Goal: Task Accomplishment & Management: Use online tool/utility

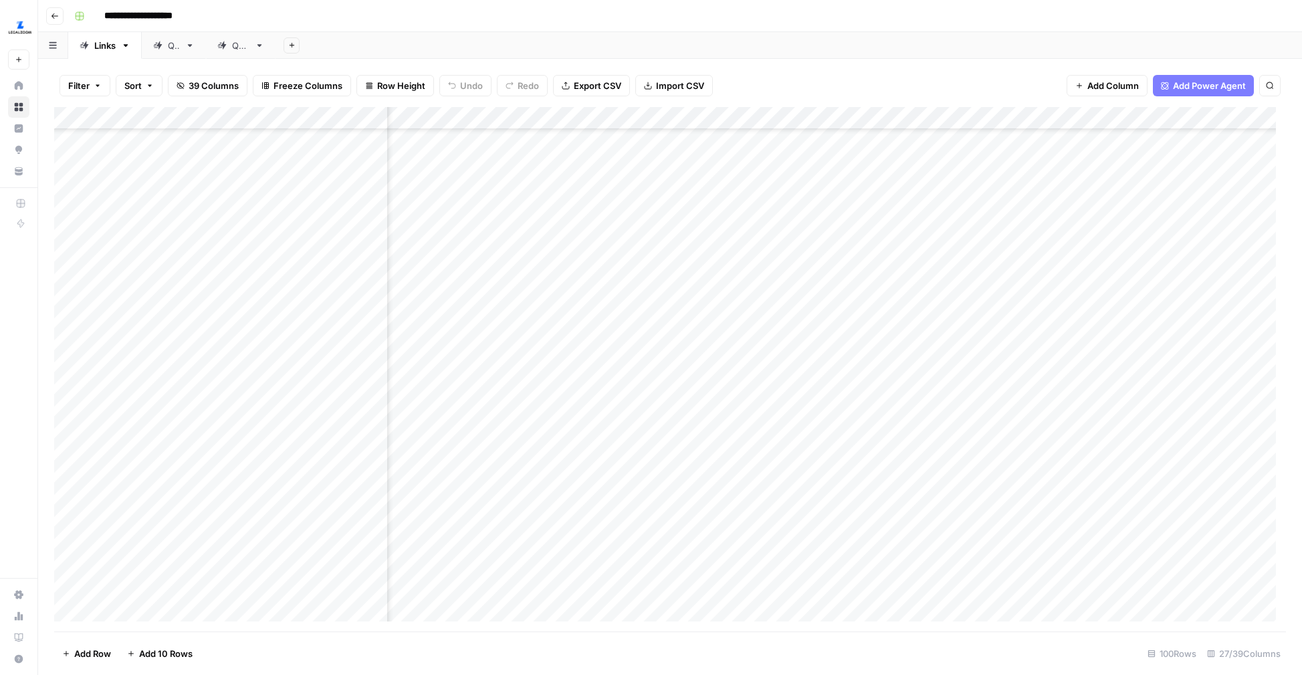
scroll to position [1640, 740]
click at [713, 459] on div "Add Column" at bounding box center [670, 369] width 1232 height 524
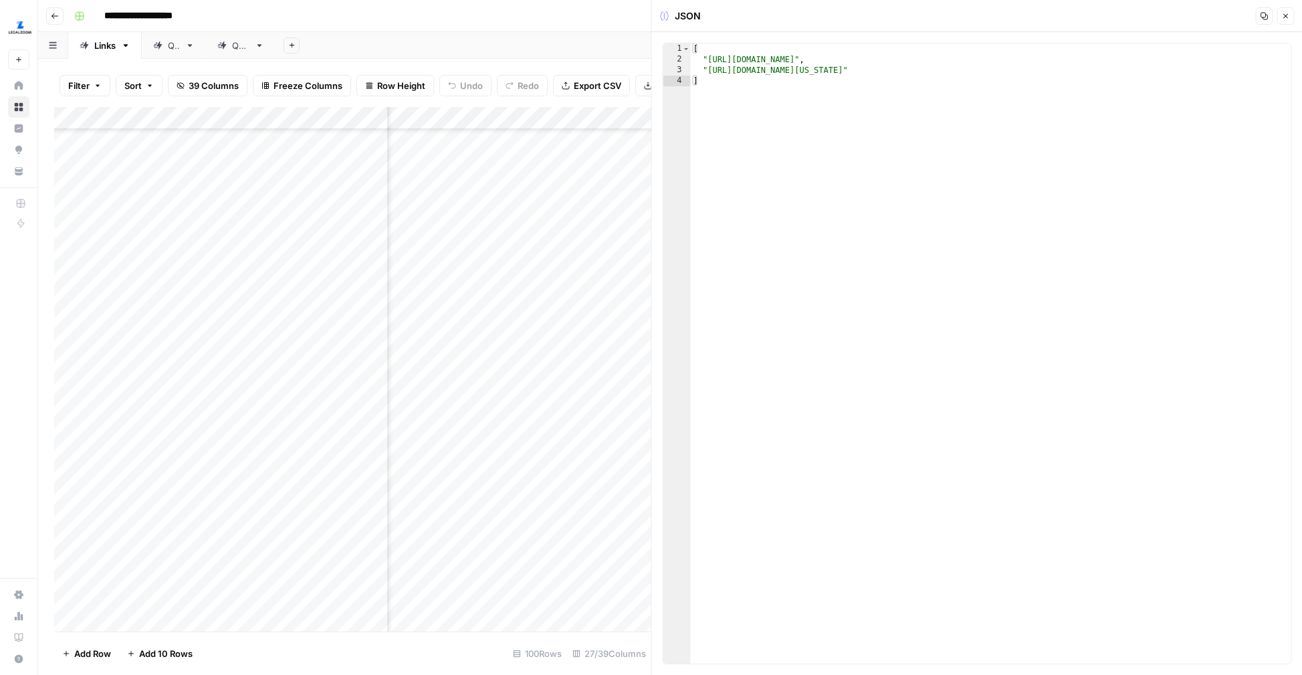
click at [1281, 20] on button "Close" at bounding box center [1285, 15] width 17 height 17
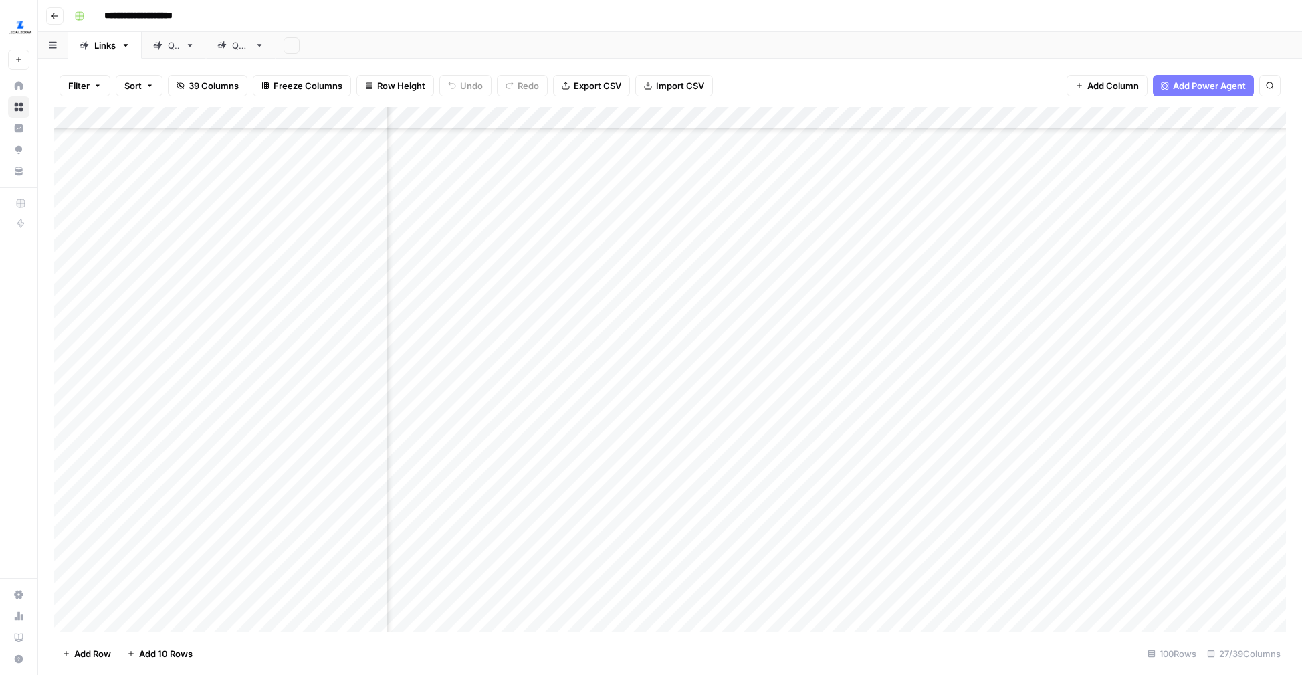
scroll to position [1732, 497]
click at [428, 119] on div "Add Column" at bounding box center [670, 369] width 1232 height 524
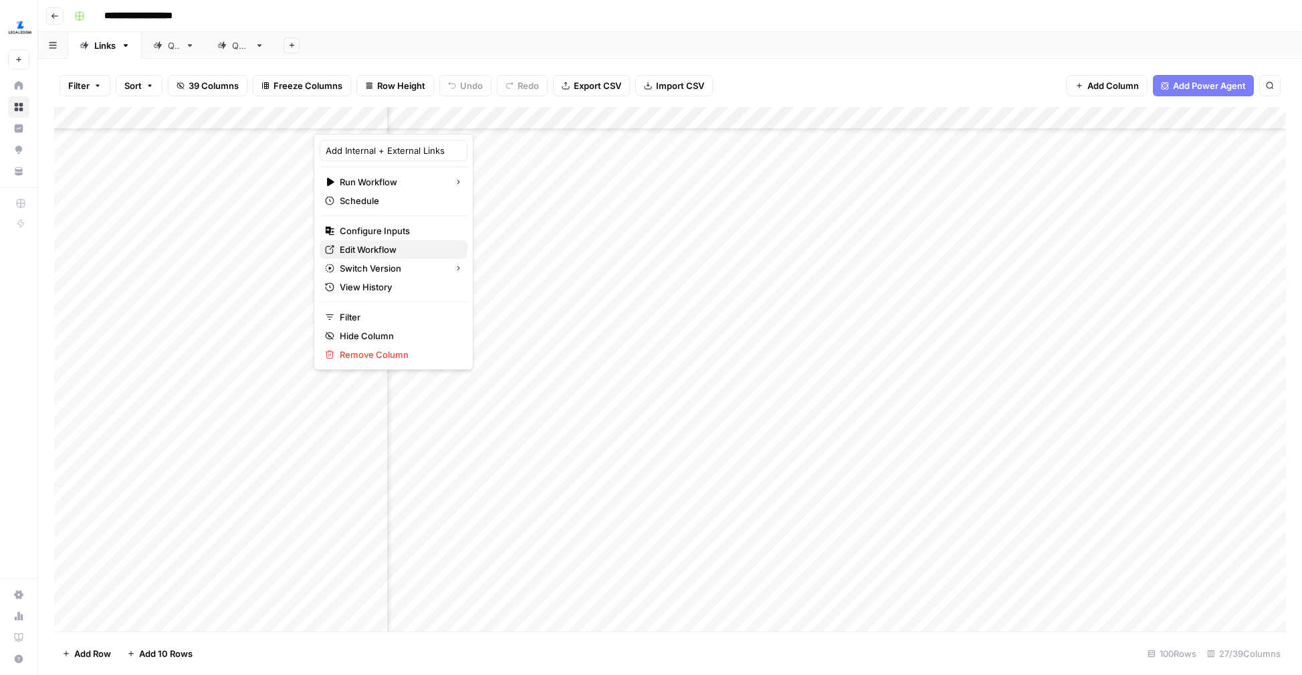
click at [382, 250] on span "Edit Workflow" at bounding box center [398, 249] width 117 height 13
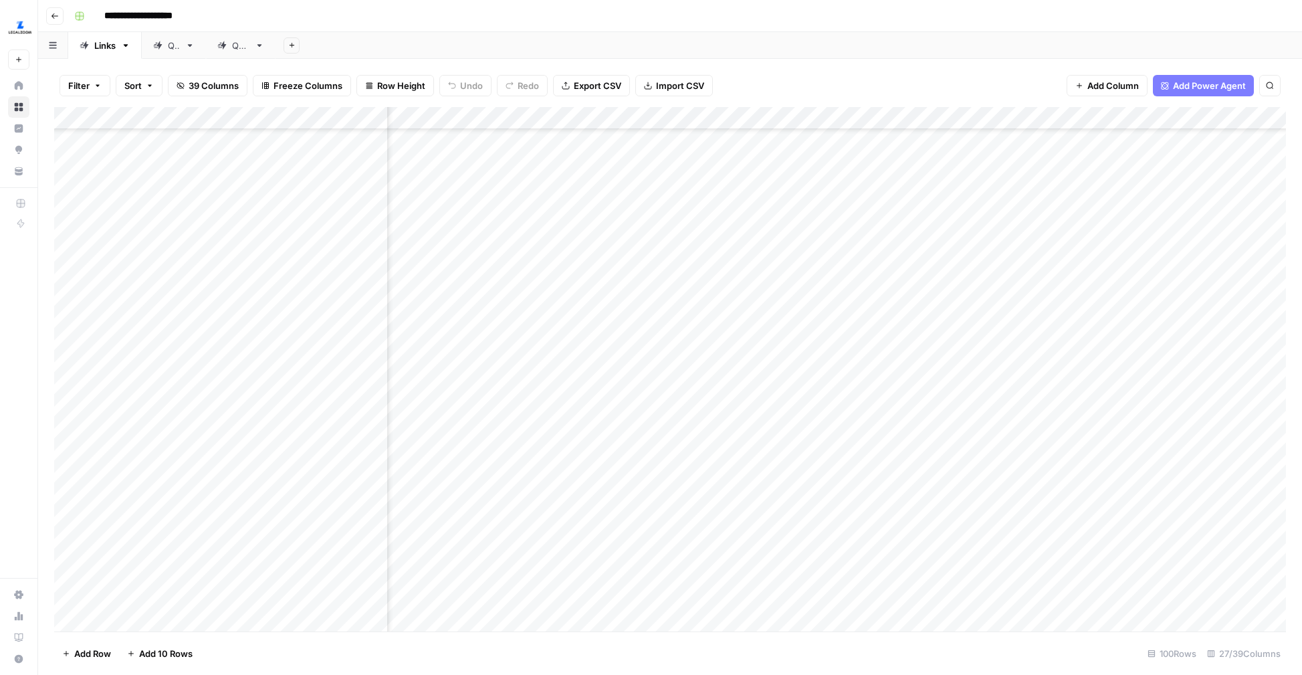
scroll to position [1732, 705]
click at [825, 321] on div "Add Column" at bounding box center [670, 369] width 1232 height 524
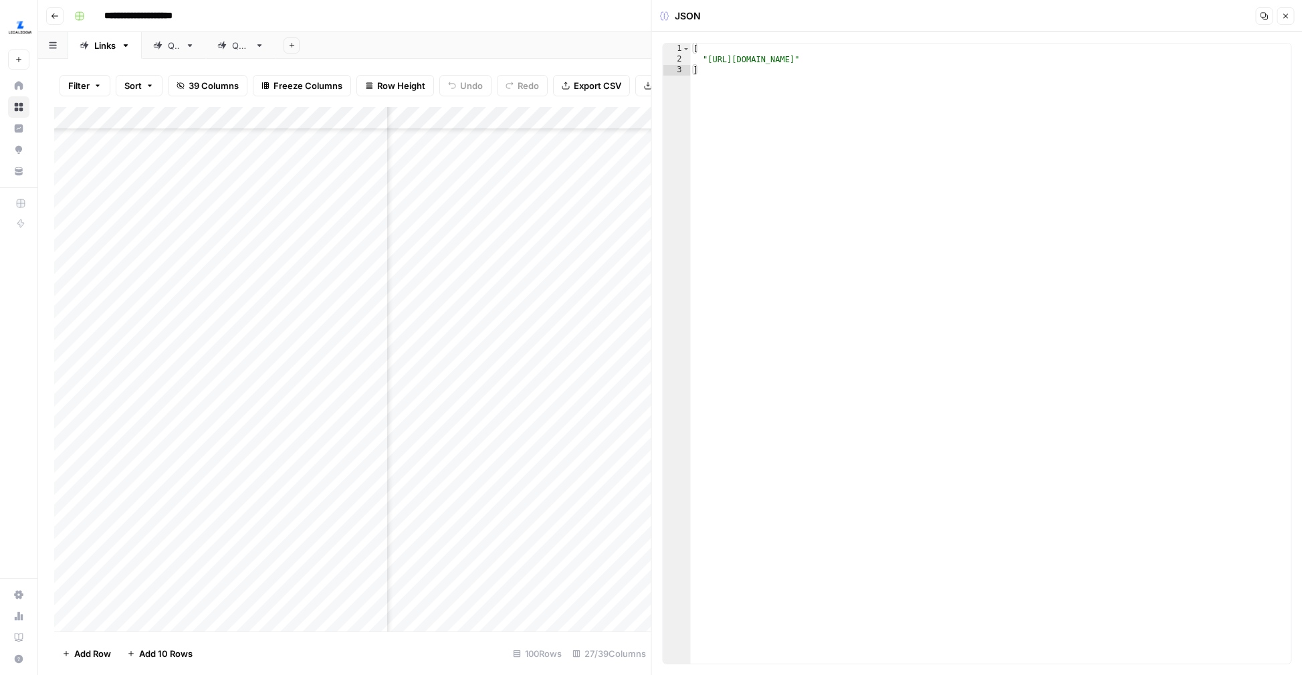
click at [1286, 16] on icon "button" at bounding box center [1285, 16] width 8 height 8
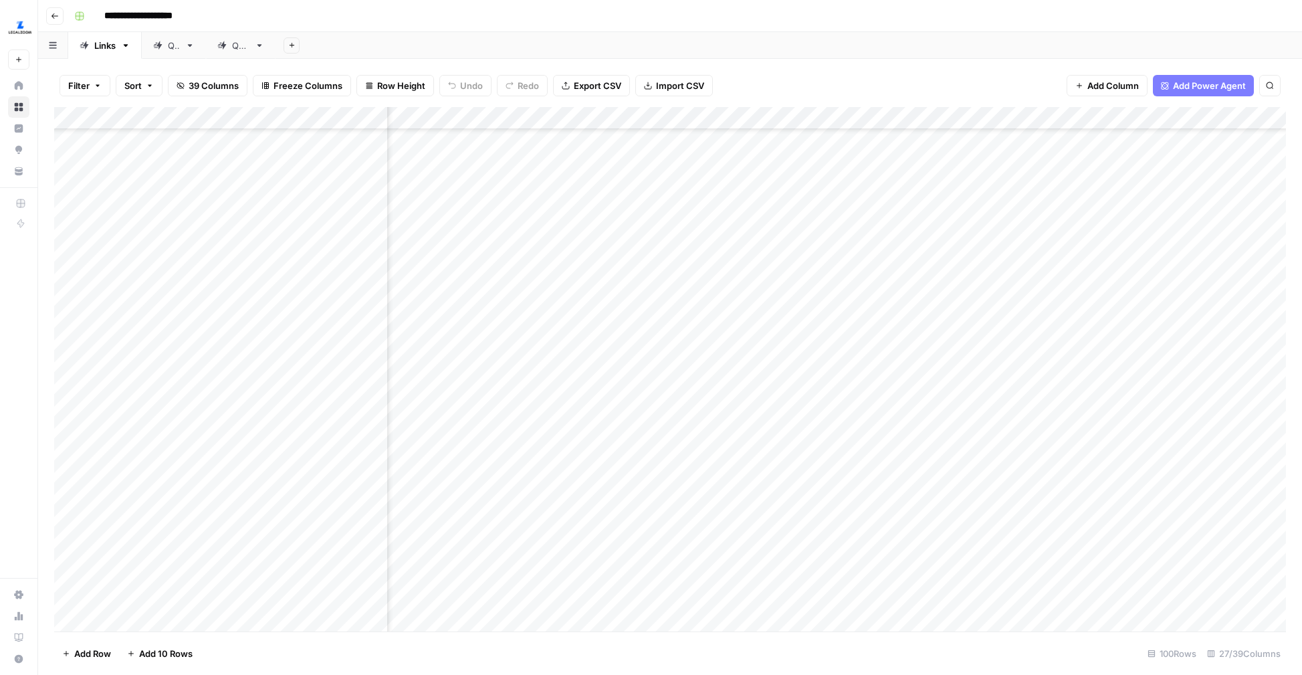
scroll to position [1732, 1839]
click at [849, 325] on div "Add Column" at bounding box center [670, 369] width 1232 height 524
click at [493, 318] on div "Add Column" at bounding box center [670, 369] width 1232 height 524
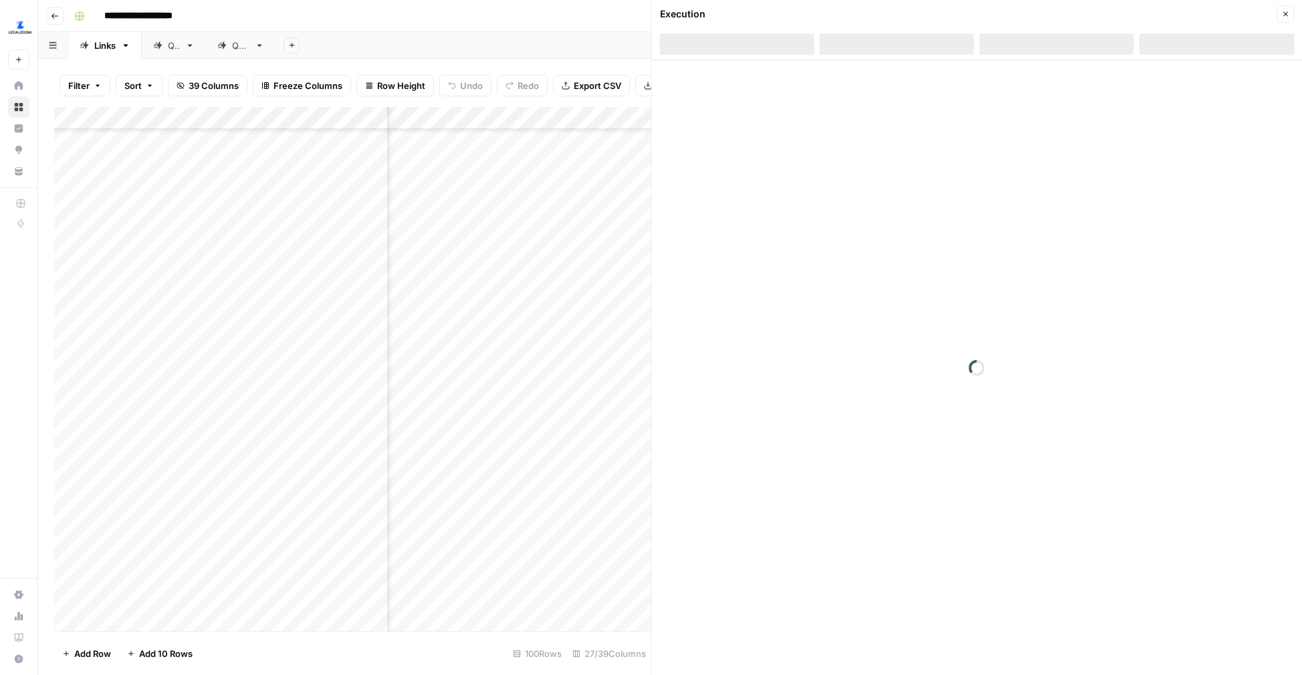
click at [1085, 33] on div at bounding box center [1057, 43] width 154 height 21
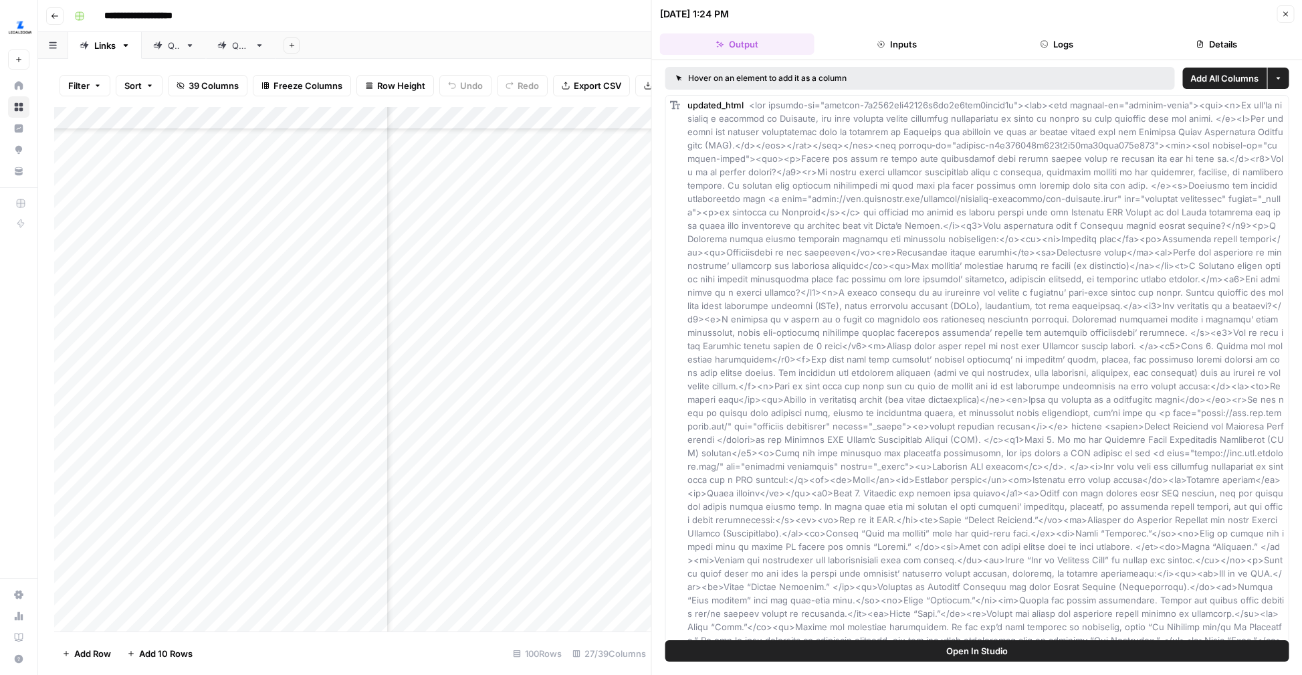
click at [1069, 43] on button "Logs" at bounding box center [1057, 43] width 154 height 21
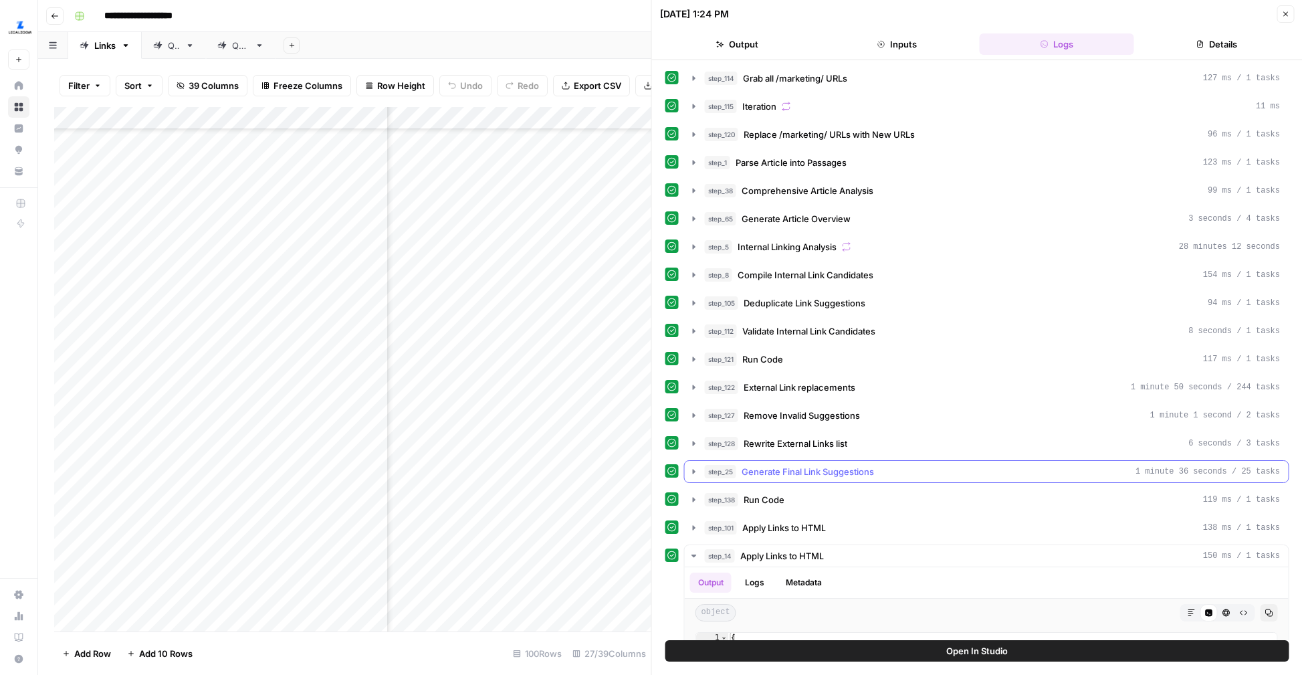
click at [698, 475] on icon "button" at bounding box center [694, 471] width 11 height 11
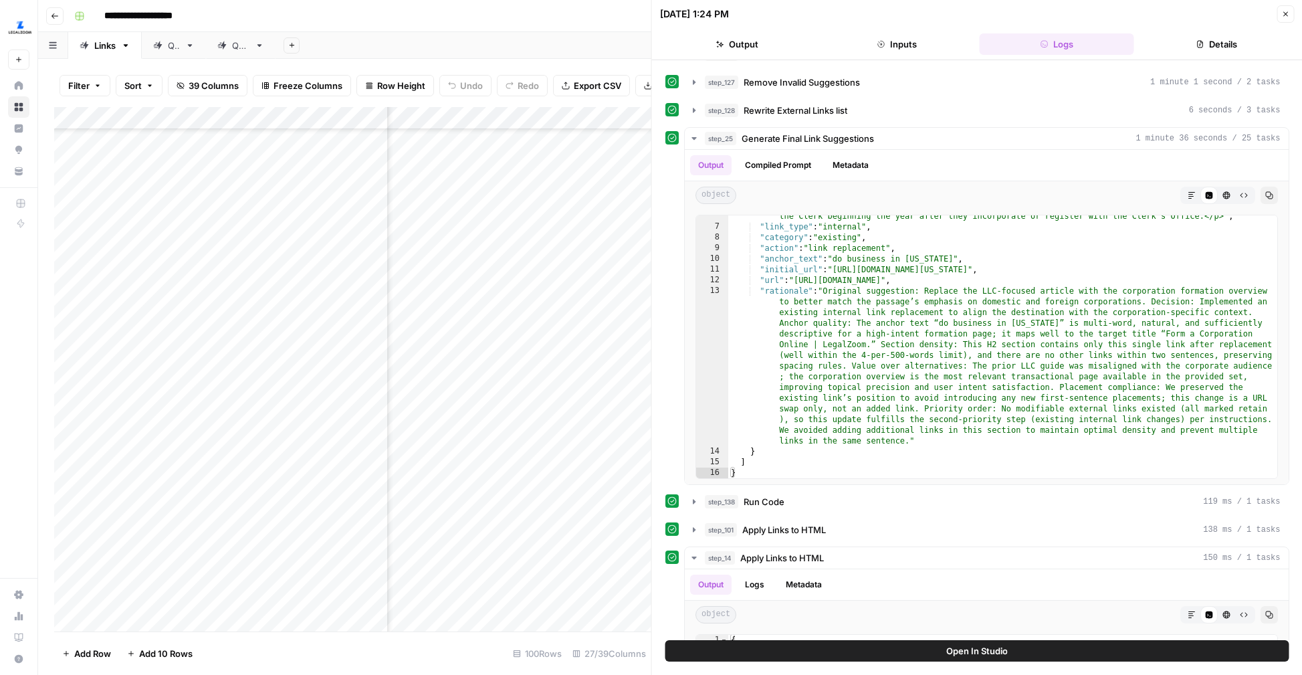
scroll to position [328, 0]
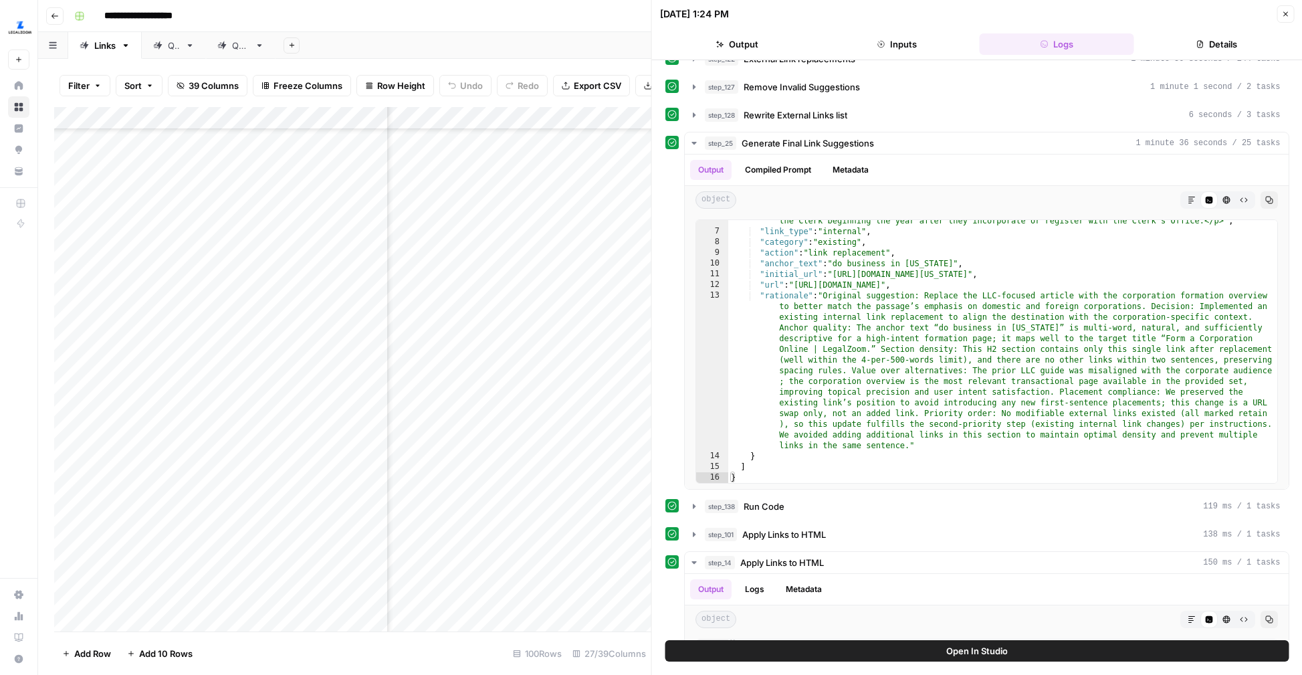
click at [1283, 13] on icon "button" at bounding box center [1285, 14] width 8 height 8
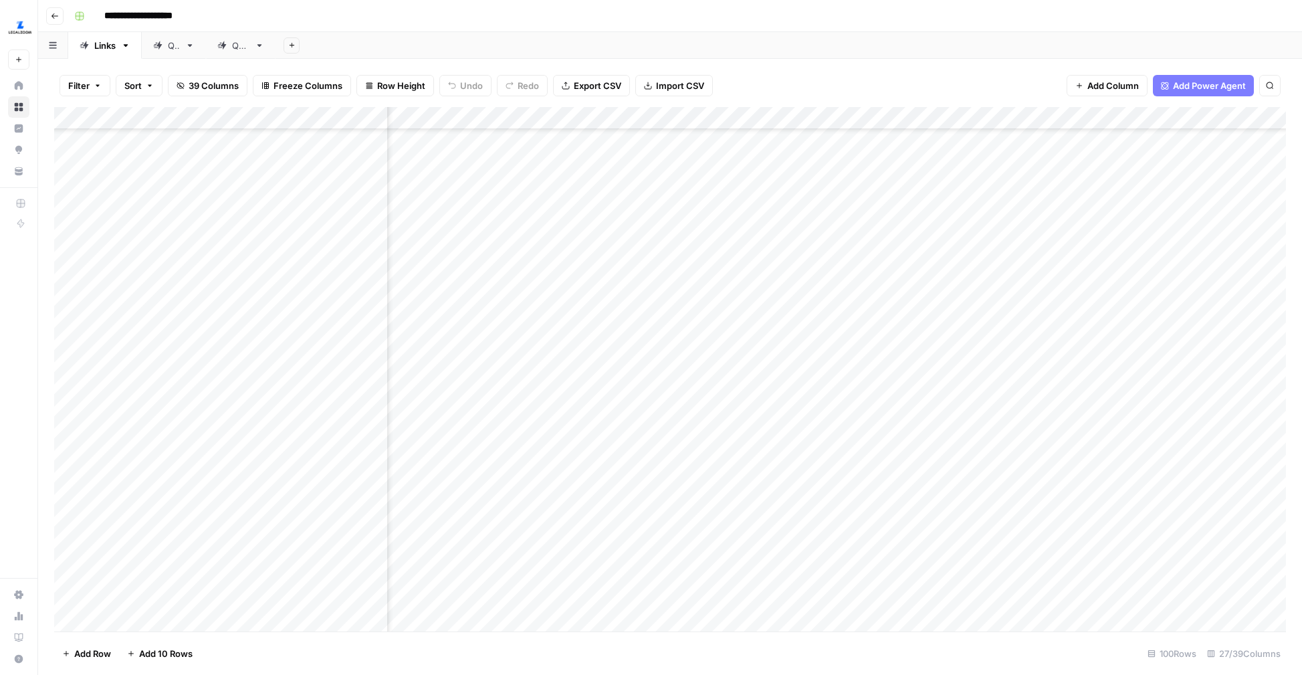
scroll to position [1733, 1869]
click at [1079, 319] on div "Add Column" at bounding box center [670, 369] width 1232 height 524
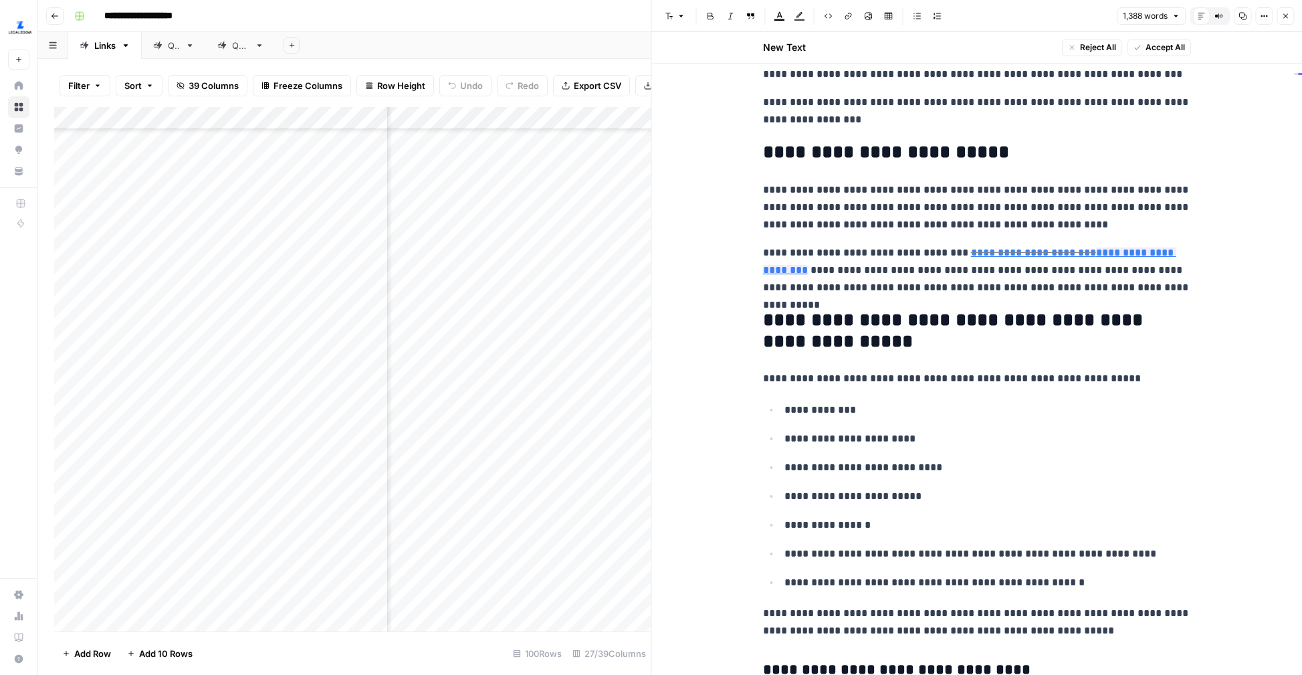
scroll to position [93, 0]
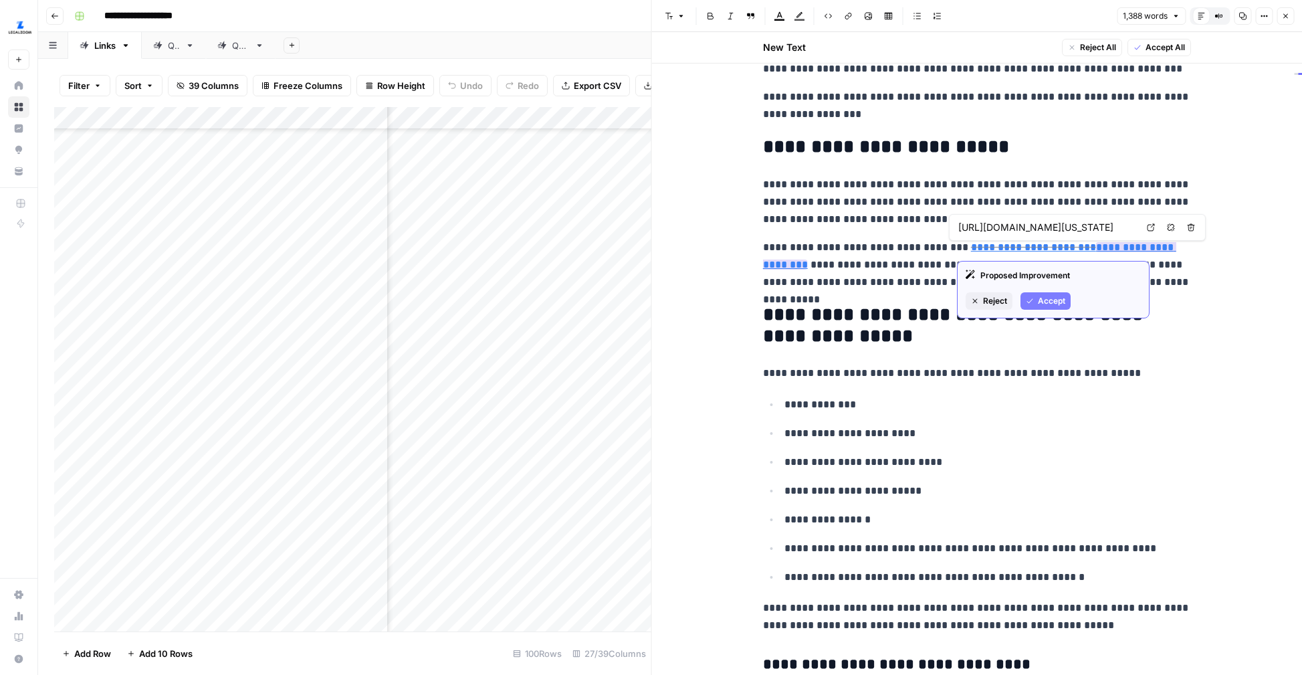
type input "[URL][DOMAIN_NAME]"
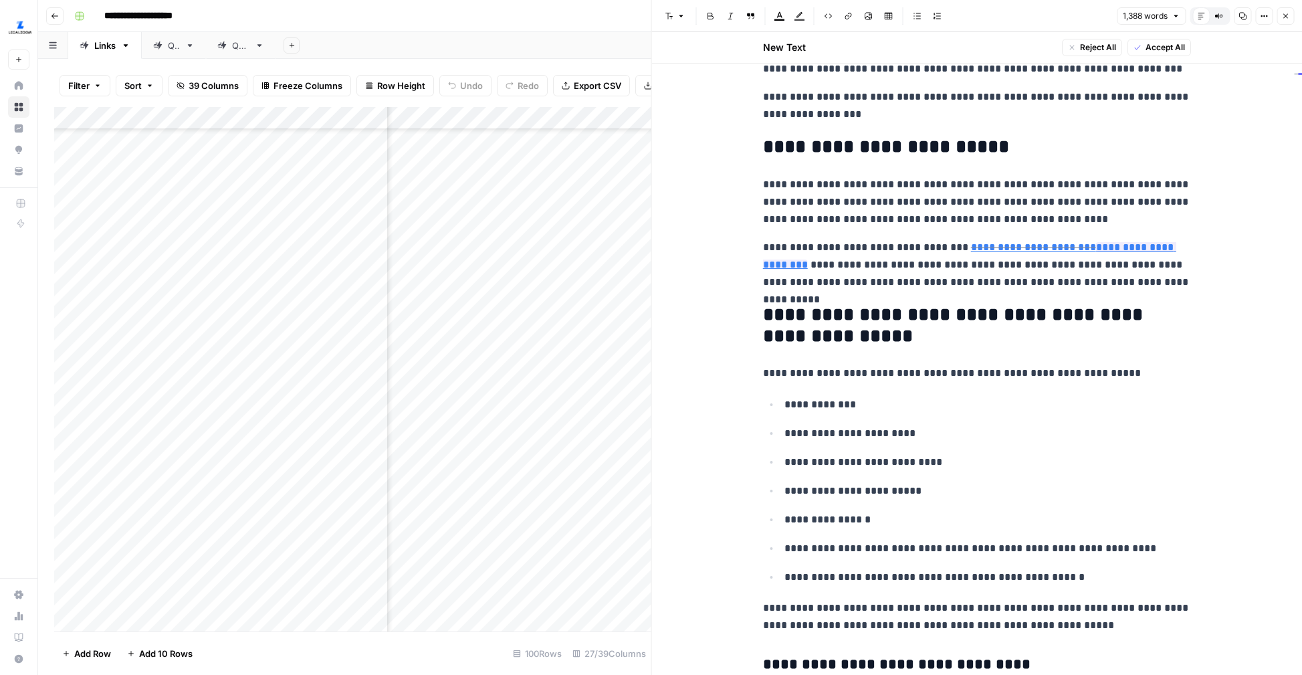
click at [1285, 17] on icon "button" at bounding box center [1285, 16] width 8 height 8
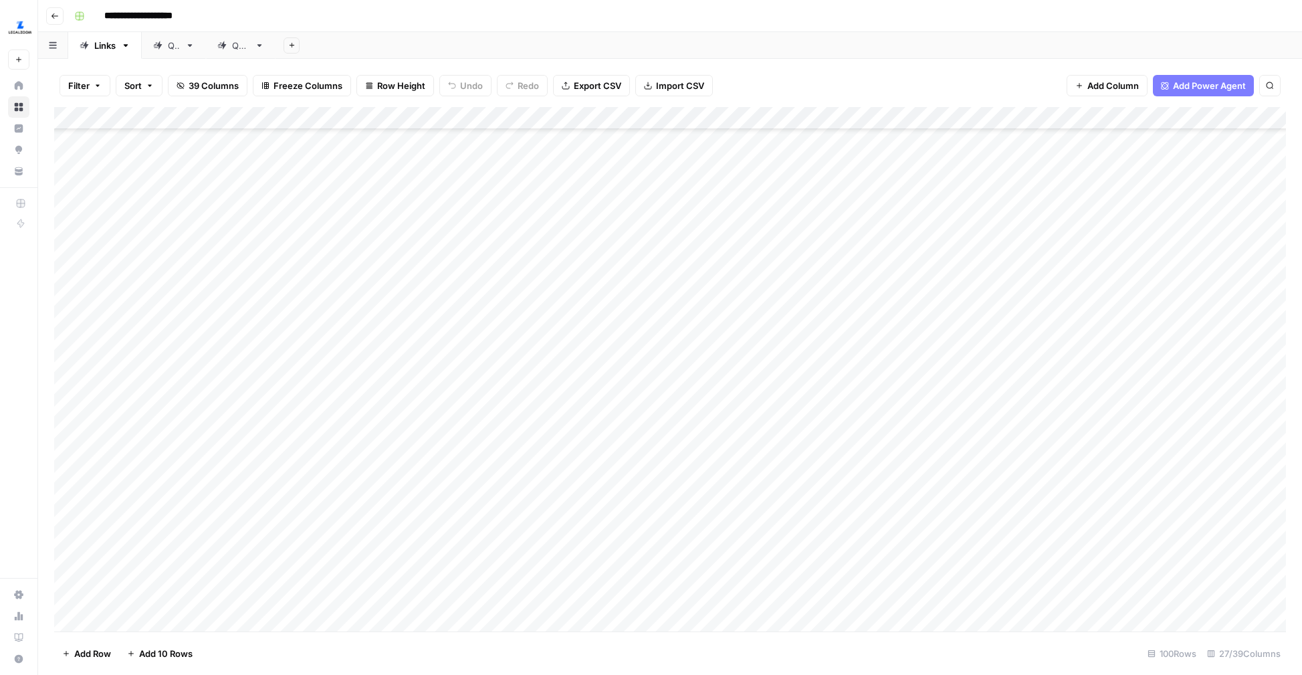
scroll to position [1876, 0]
click at [490, 351] on div "Add Column" at bounding box center [670, 369] width 1232 height 524
click at [483, 408] on div "Add Column" at bounding box center [670, 369] width 1232 height 524
click at [485, 418] on div "Add Column" at bounding box center [670, 369] width 1232 height 524
click at [475, 456] on div "Add Column" at bounding box center [670, 369] width 1232 height 524
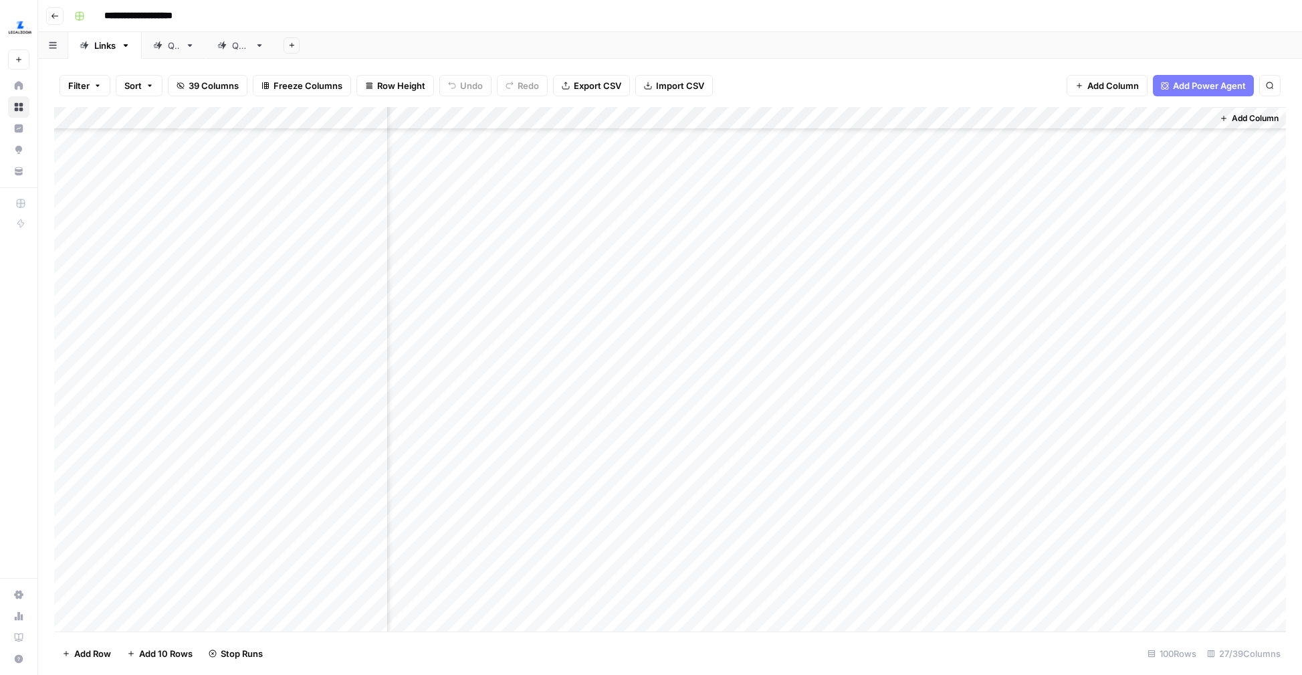
scroll to position [605, 2510]
click at [1133, 116] on div "Add Column" at bounding box center [670, 369] width 1232 height 524
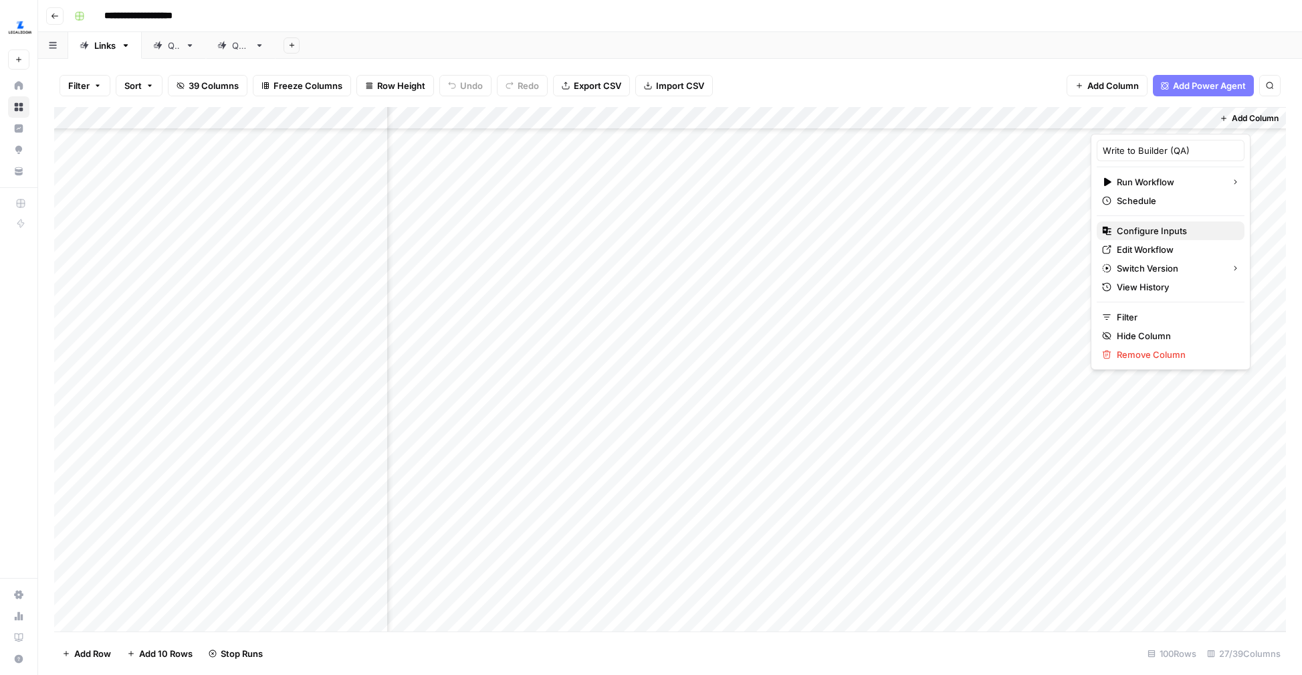
click at [1144, 233] on span "Configure Inputs" at bounding box center [1175, 230] width 117 height 13
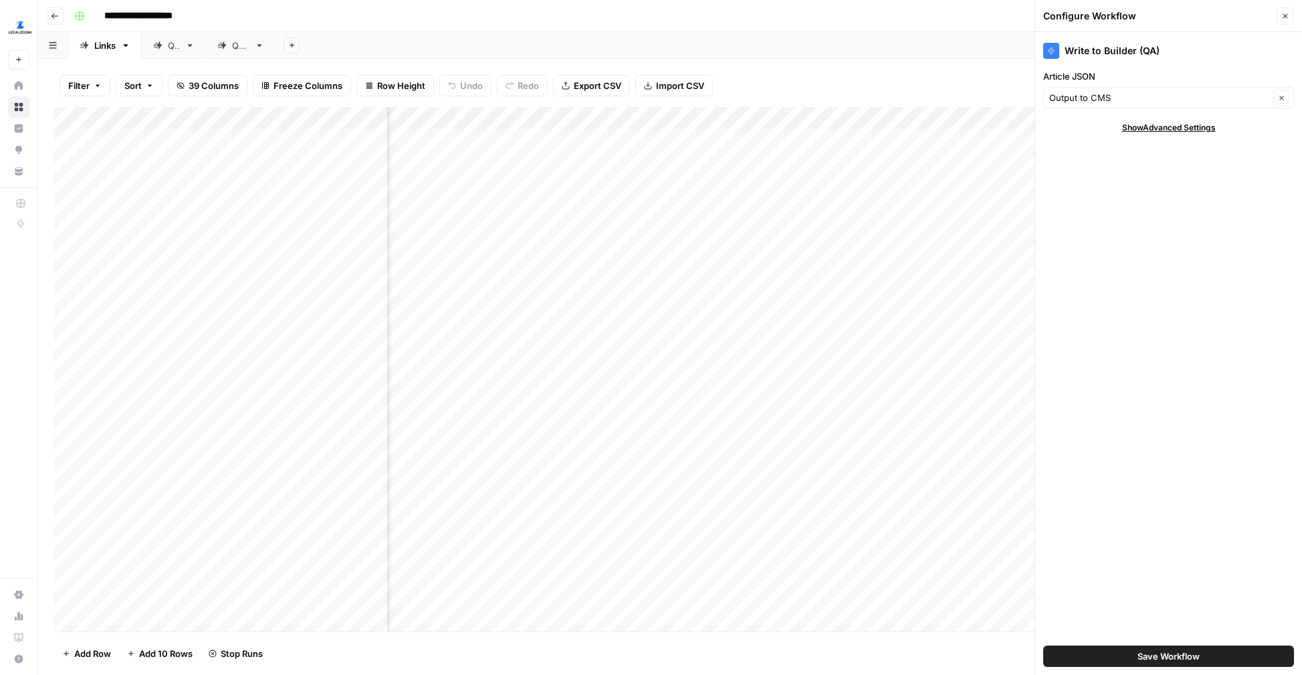
scroll to position [0, 2625]
click at [800, 115] on div "Add Column" at bounding box center [670, 369] width 1232 height 524
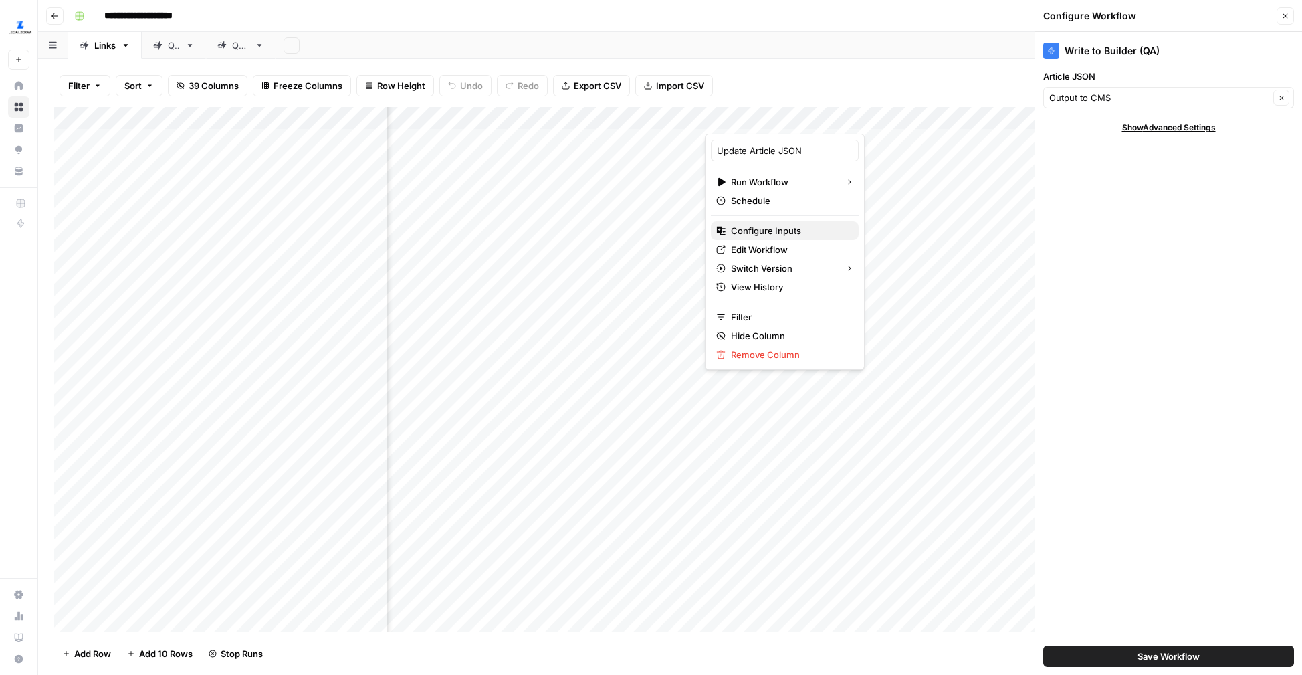
click at [752, 231] on span "Configure Inputs" at bounding box center [789, 230] width 117 height 13
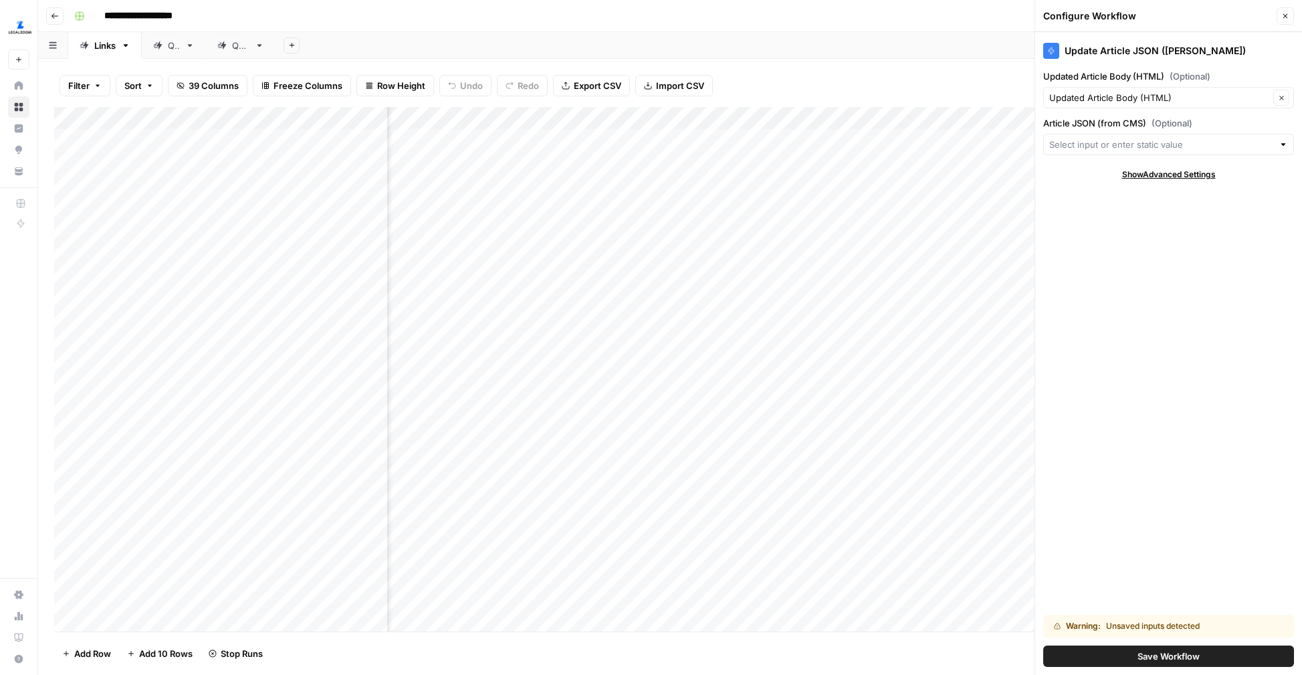
scroll to position [0, 1709]
click at [768, 139] on div "Add Column" at bounding box center [670, 369] width 1232 height 524
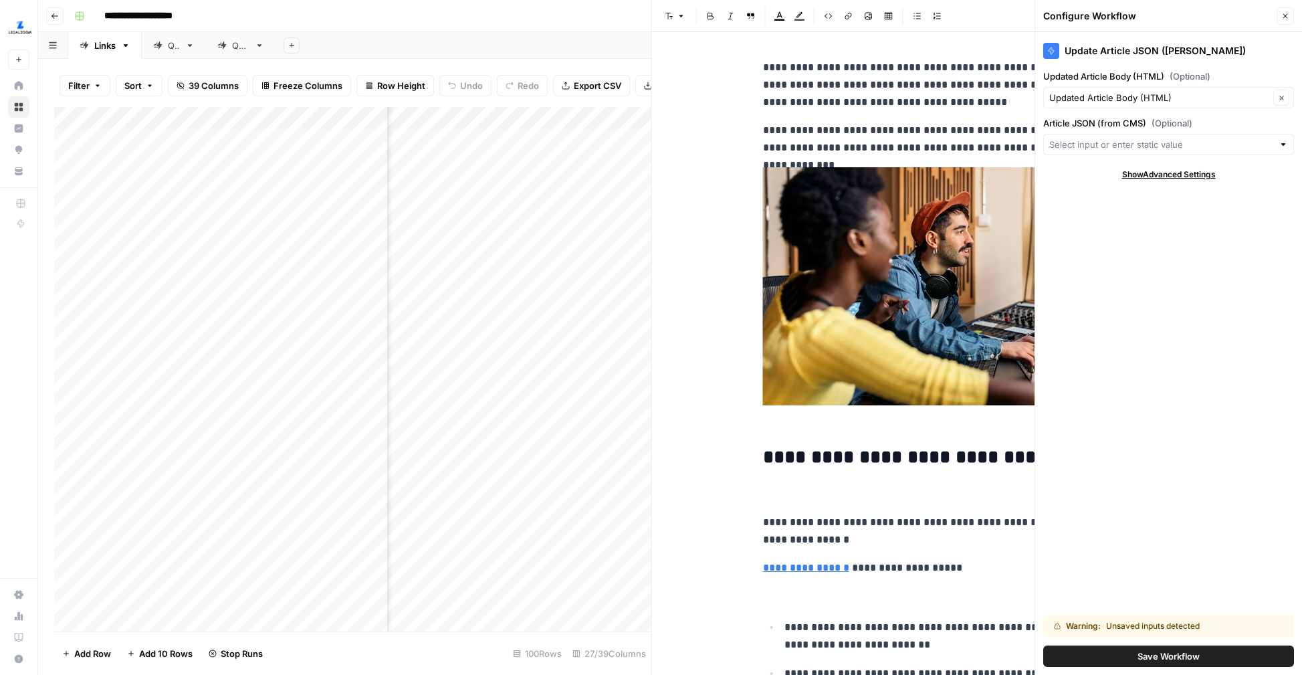
click at [1287, 13] on icon "button" at bounding box center [1285, 16] width 8 height 8
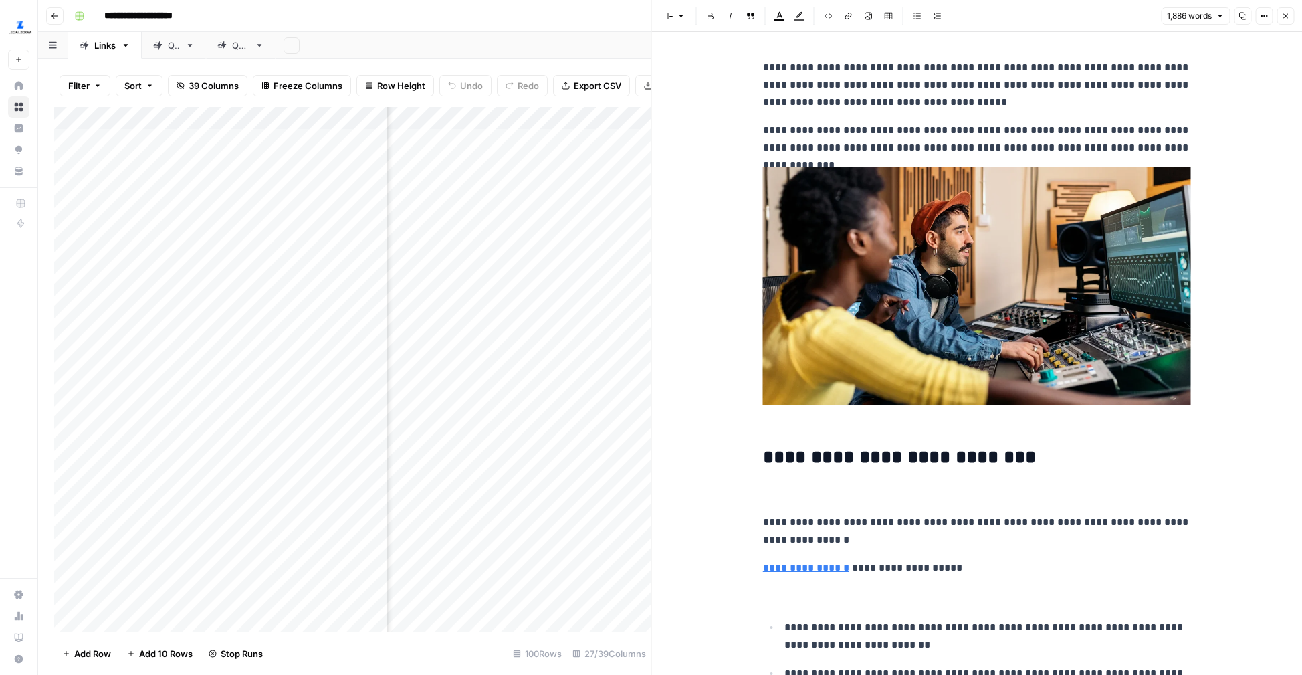
click at [1258, 17] on button "Options" at bounding box center [1263, 15] width 17 height 17
click at [1202, 134] on button "Code" at bounding box center [1219, 141] width 95 height 19
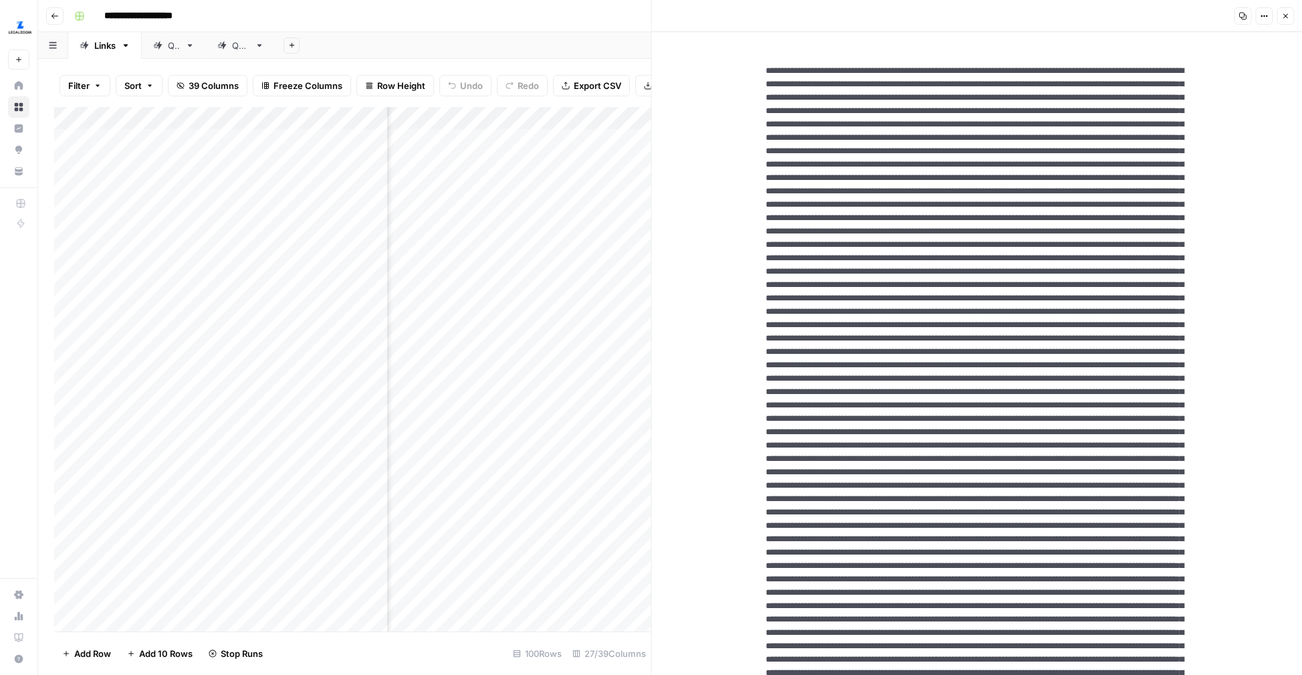
click at [1289, 12] on icon "button" at bounding box center [1285, 16] width 8 height 8
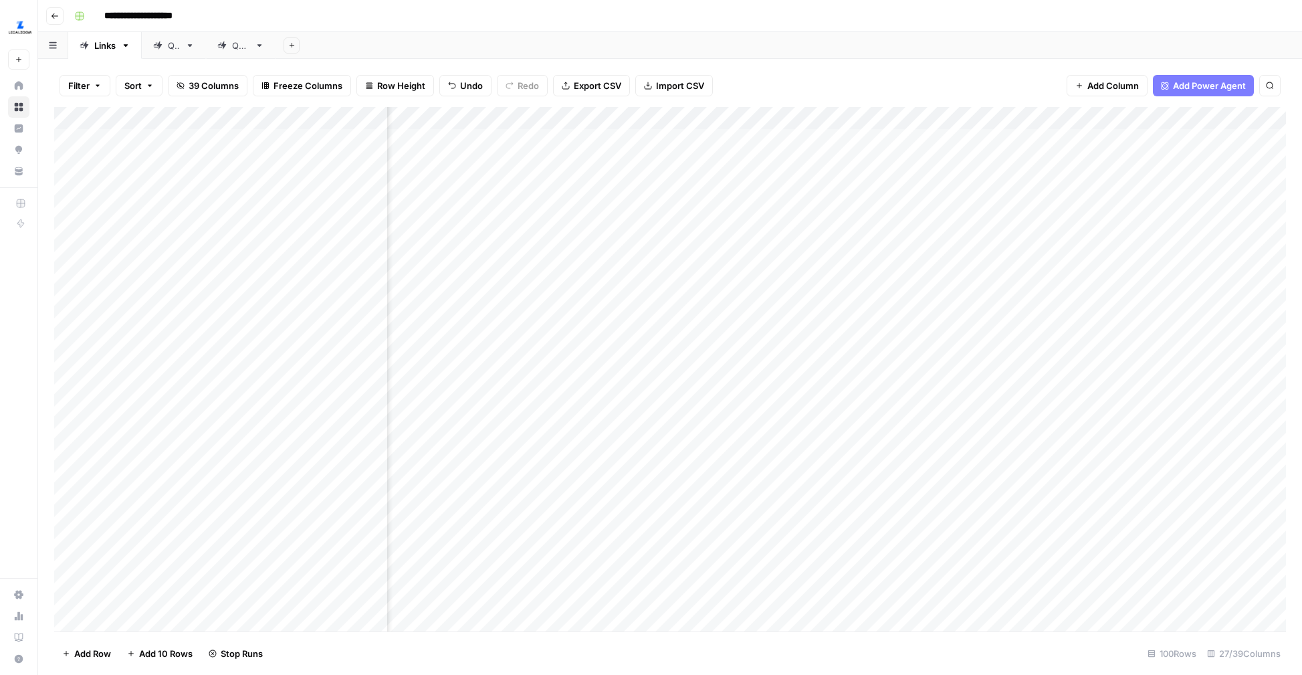
scroll to position [0, 254]
click at [966, 138] on div "Add Column" at bounding box center [670, 369] width 1232 height 524
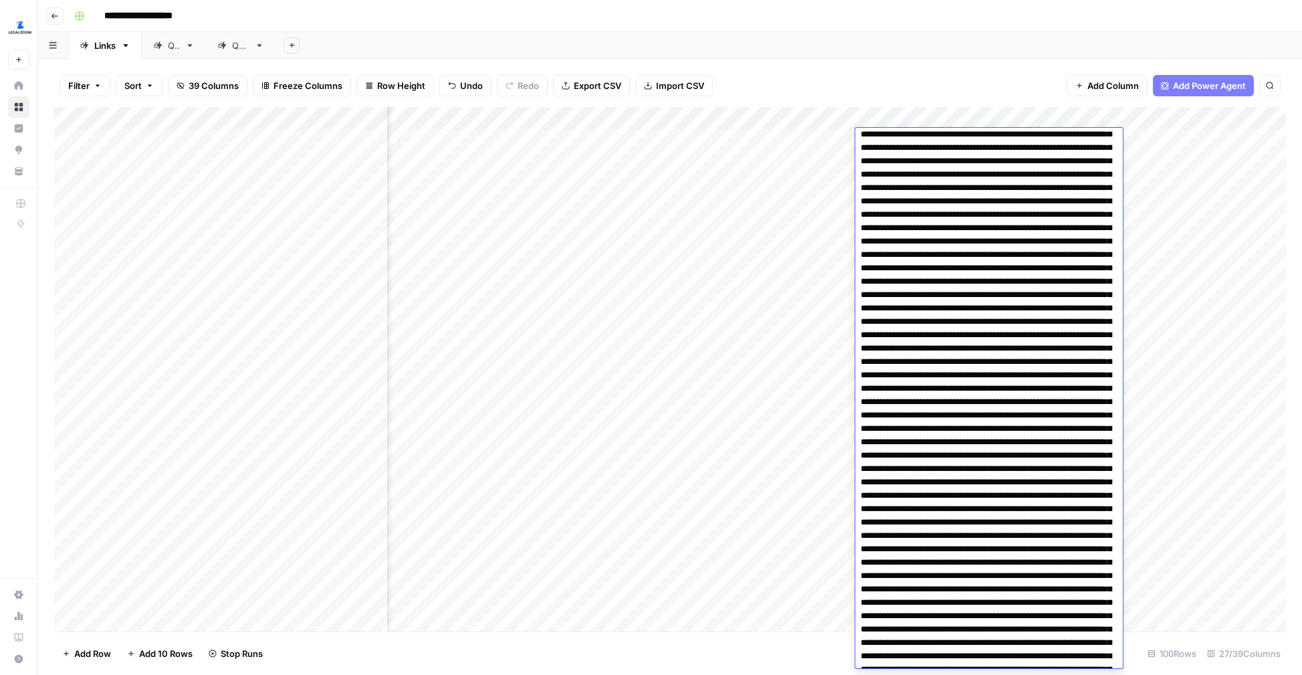
scroll to position [0, 0]
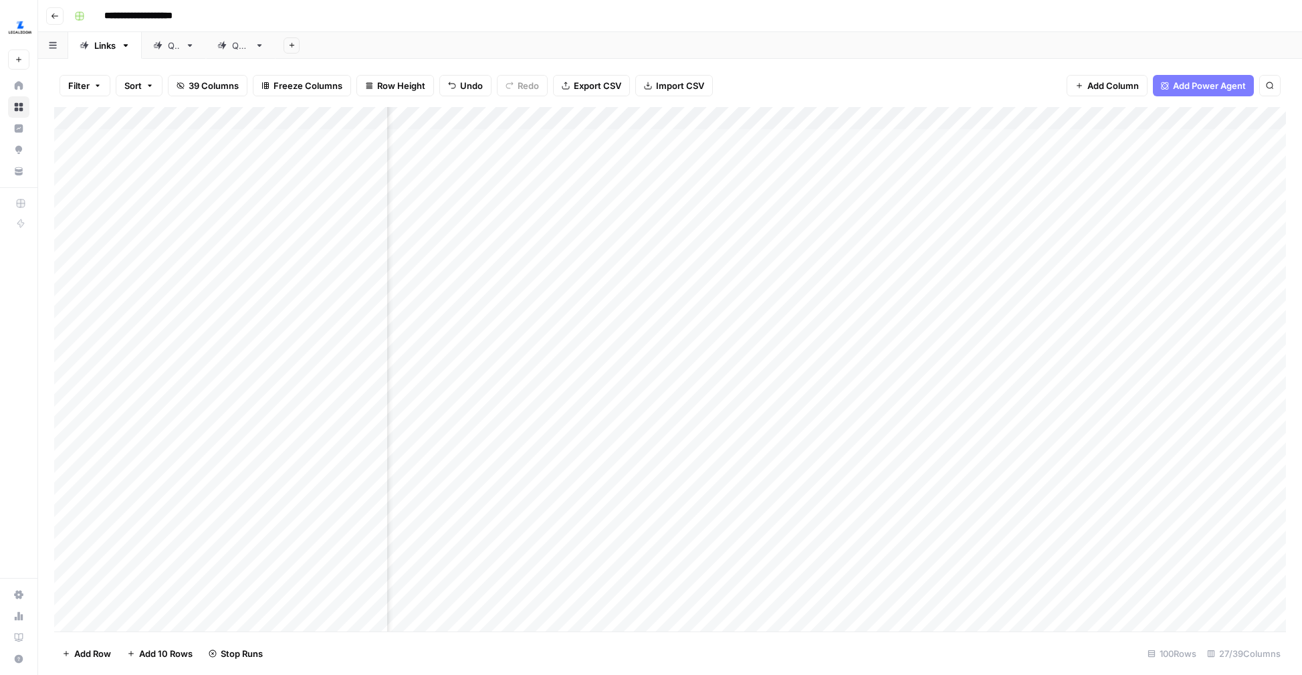
click at [947, 85] on div "Filter Sort 39 Columns Freeze Columns Row Height Undo Redo Export CSV Import CS…" at bounding box center [670, 85] width 1232 height 43
click at [876, 114] on div "Add Column" at bounding box center [670, 369] width 1232 height 524
click at [990, 35] on div "Add Sheet" at bounding box center [789, 45] width 1026 height 27
click at [842, 140] on div "Add Column" at bounding box center [670, 369] width 1232 height 524
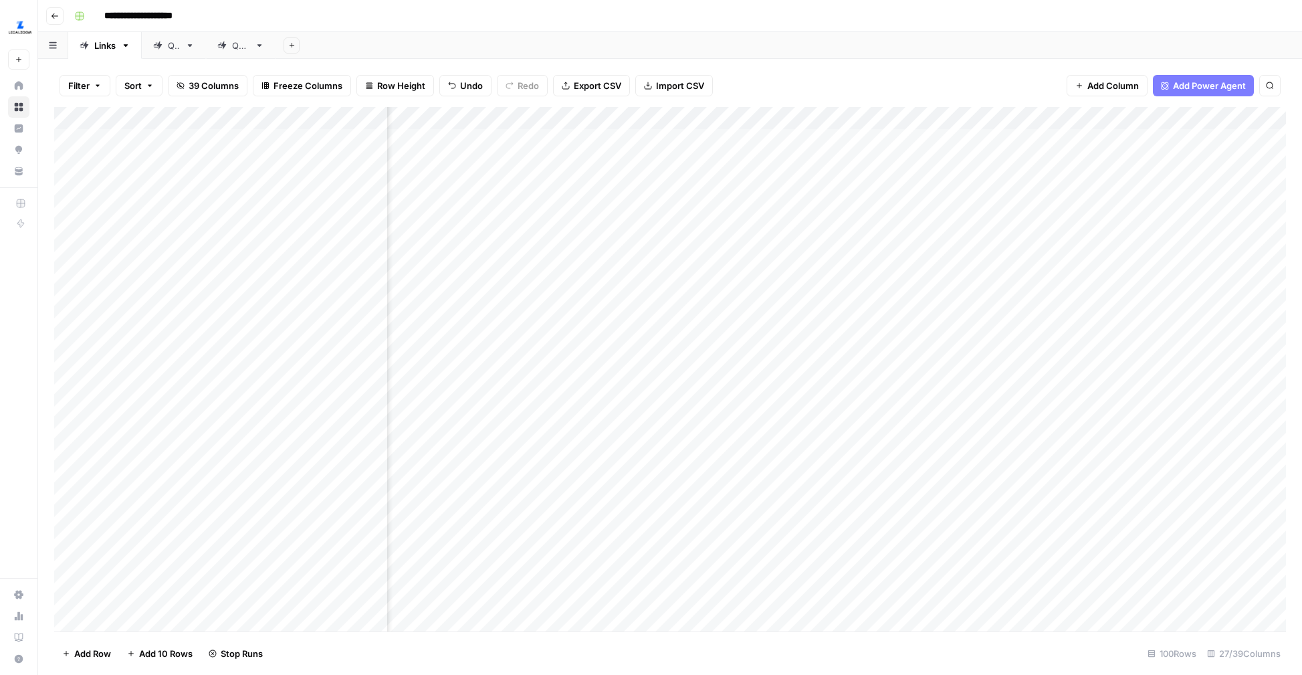
click at [842, 140] on div "Add Column" at bounding box center [670, 369] width 1232 height 524
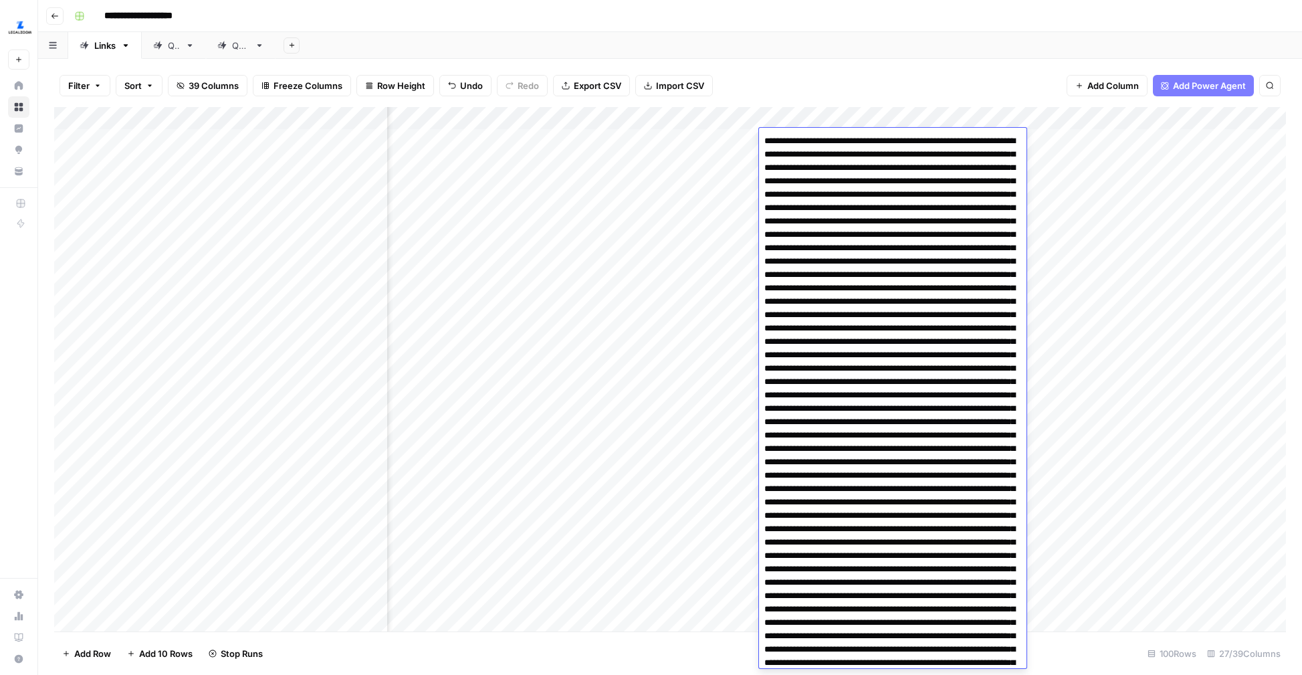
scroll to position [3347, 0]
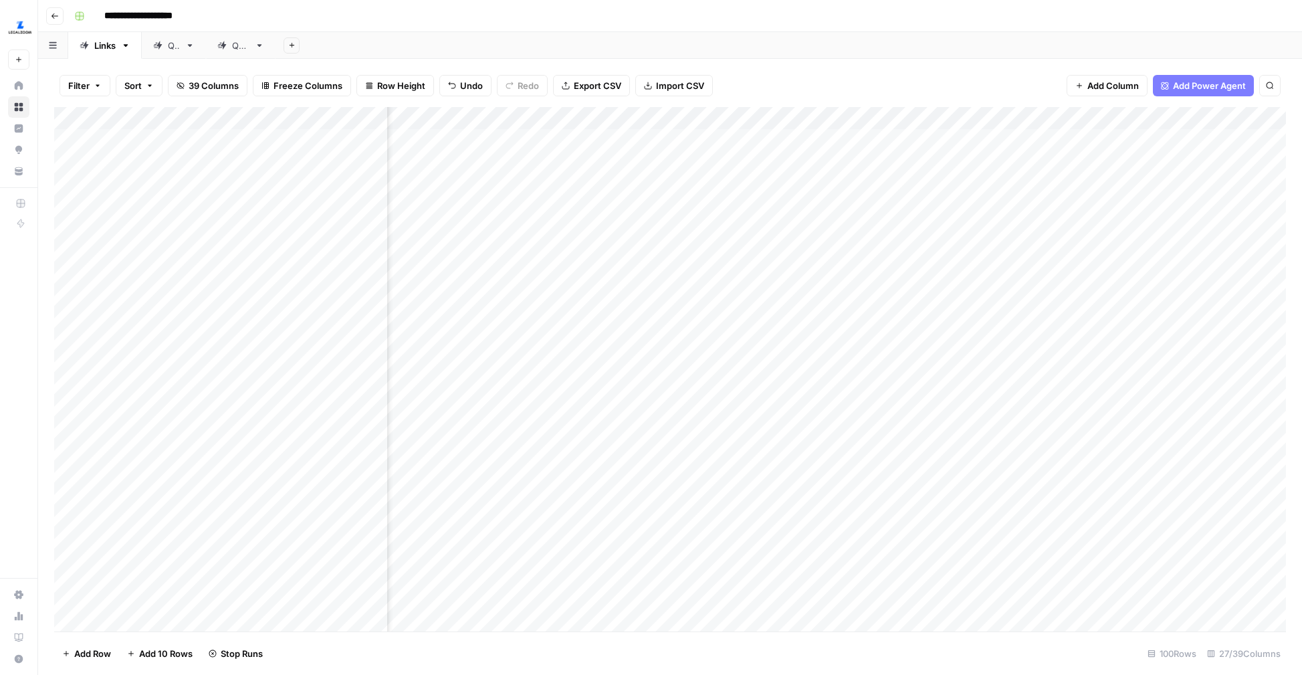
click at [954, 68] on div "Filter Sort 39 Columns Freeze Columns Row Height Undo Redo Export CSV Import CS…" at bounding box center [670, 85] width 1232 height 43
click at [827, 147] on div "Add Column" at bounding box center [670, 369] width 1232 height 524
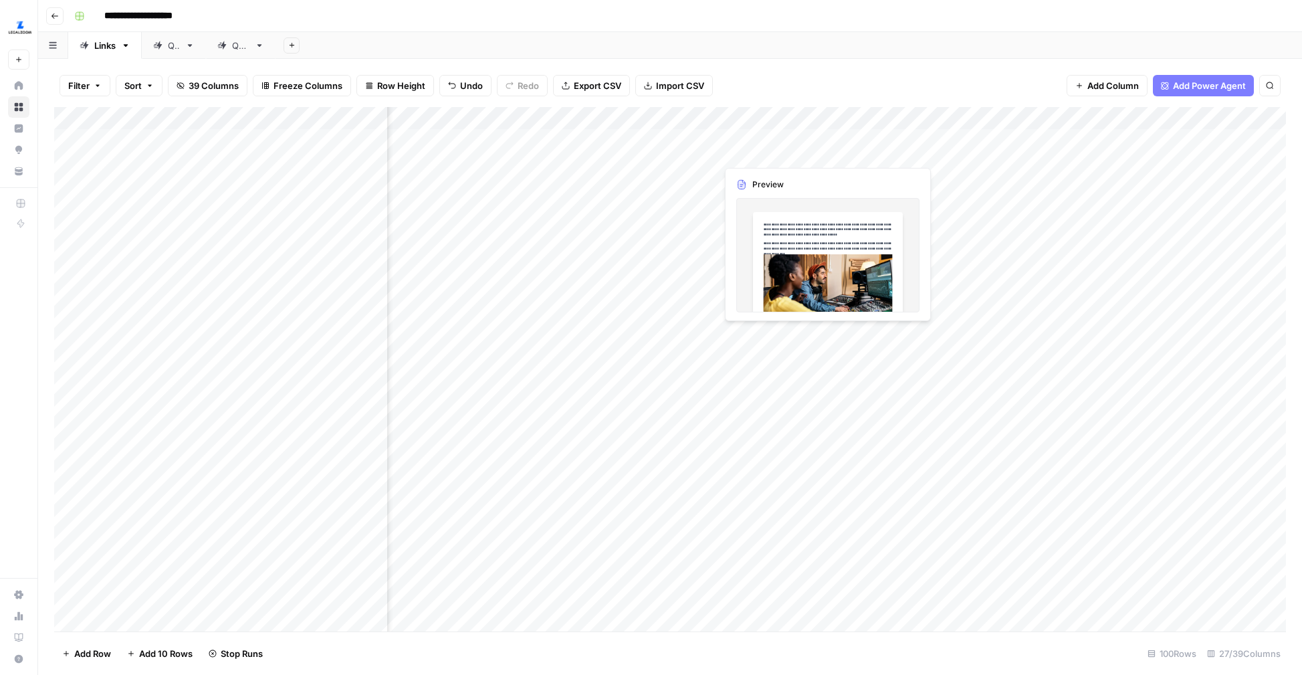
click at [827, 147] on div "Add Column" at bounding box center [670, 369] width 1232 height 524
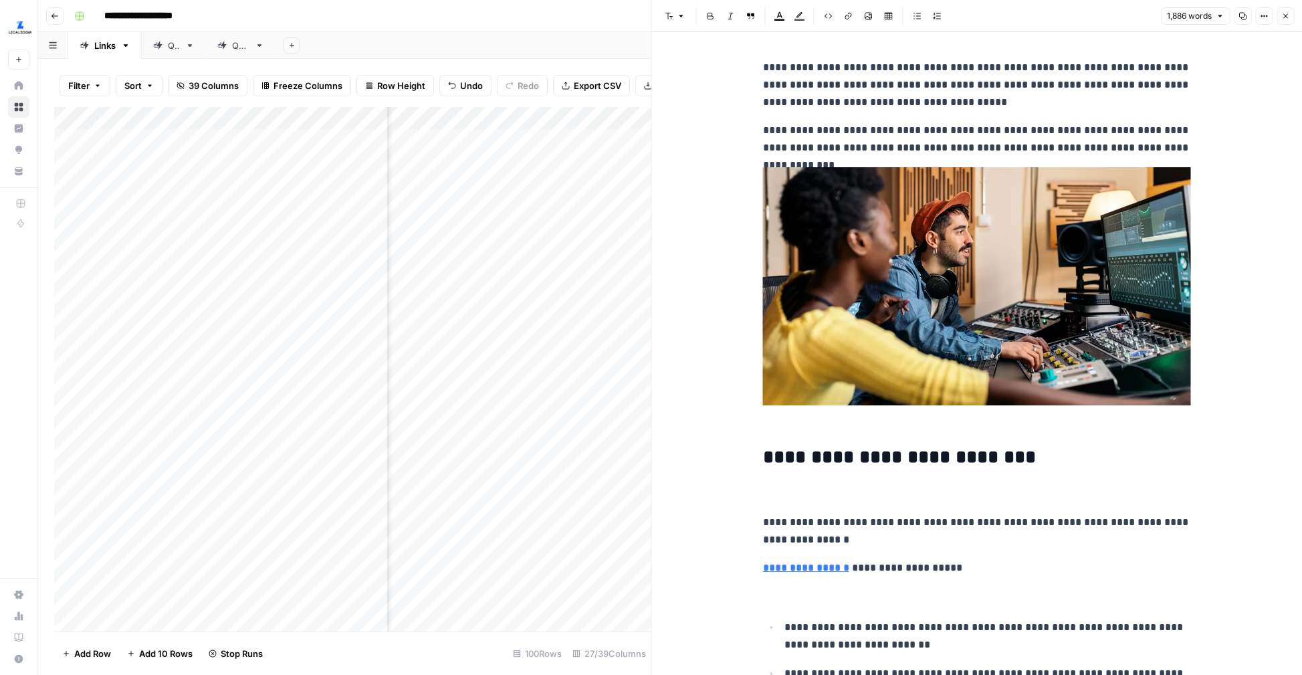
click at [1257, 21] on button "Options" at bounding box center [1263, 15] width 17 height 17
click at [1214, 136] on span "Code" at bounding box center [1224, 141] width 64 height 13
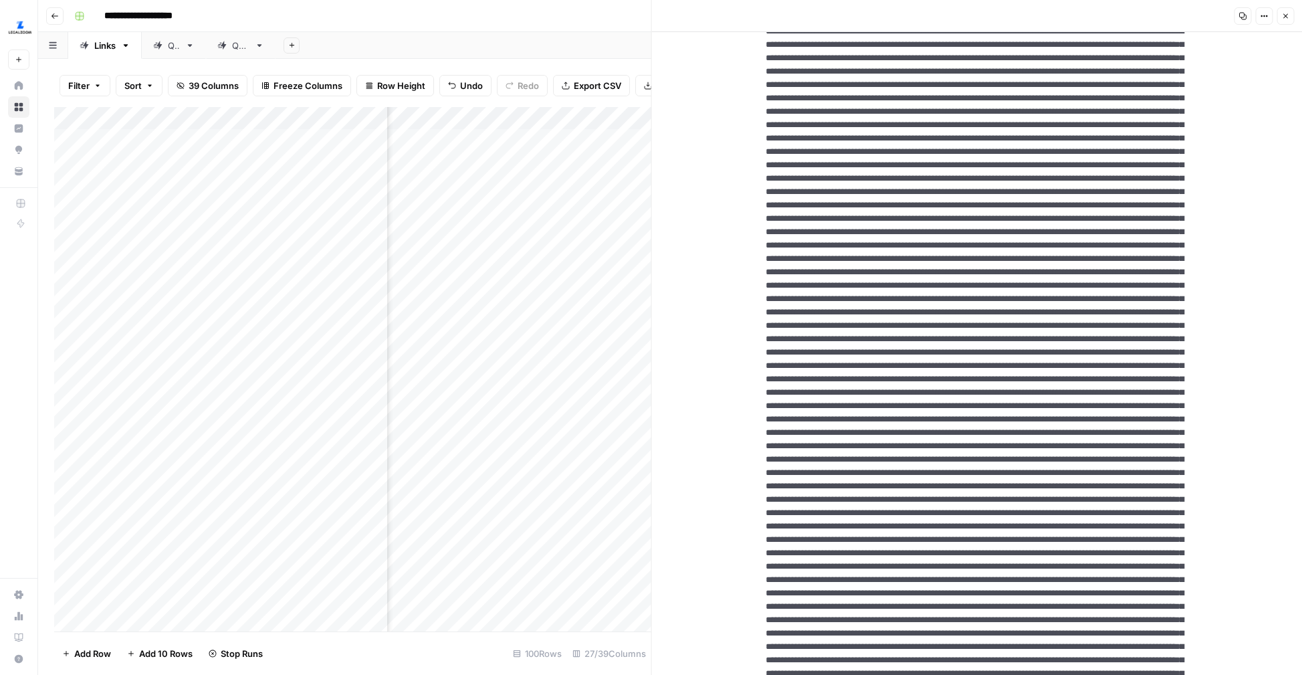
scroll to position [41, 0]
click at [1288, 20] on button "Close" at bounding box center [1285, 15] width 17 height 17
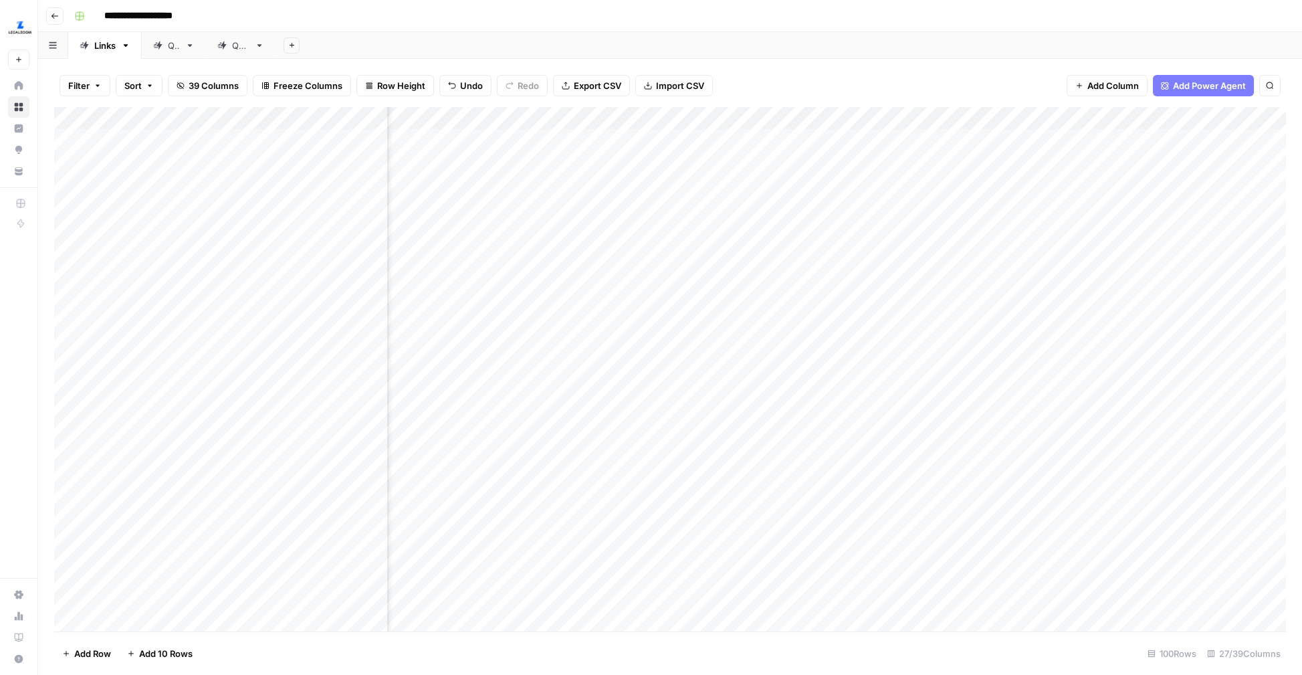
scroll to position [0, 2510]
click at [1131, 111] on div "Add Column" at bounding box center [670, 369] width 1232 height 524
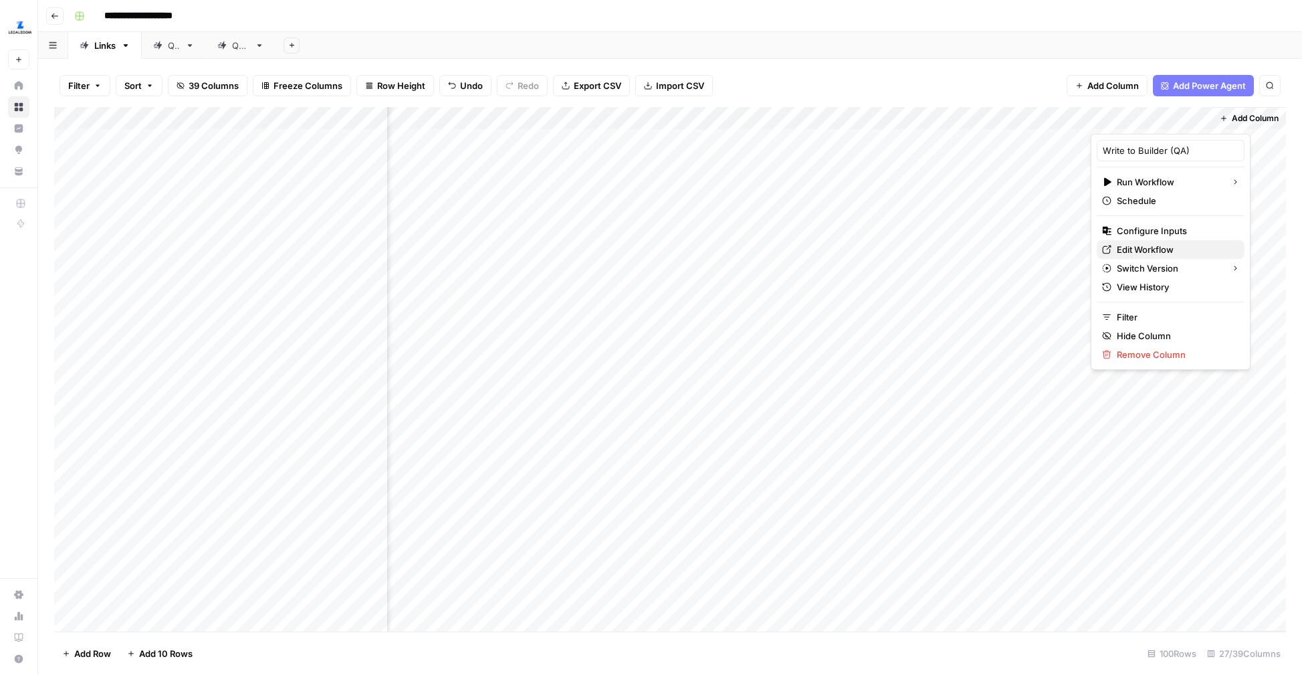
click at [1139, 249] on span "Edit Workflow" at bounding box center [1175, 249] width 117 height 13
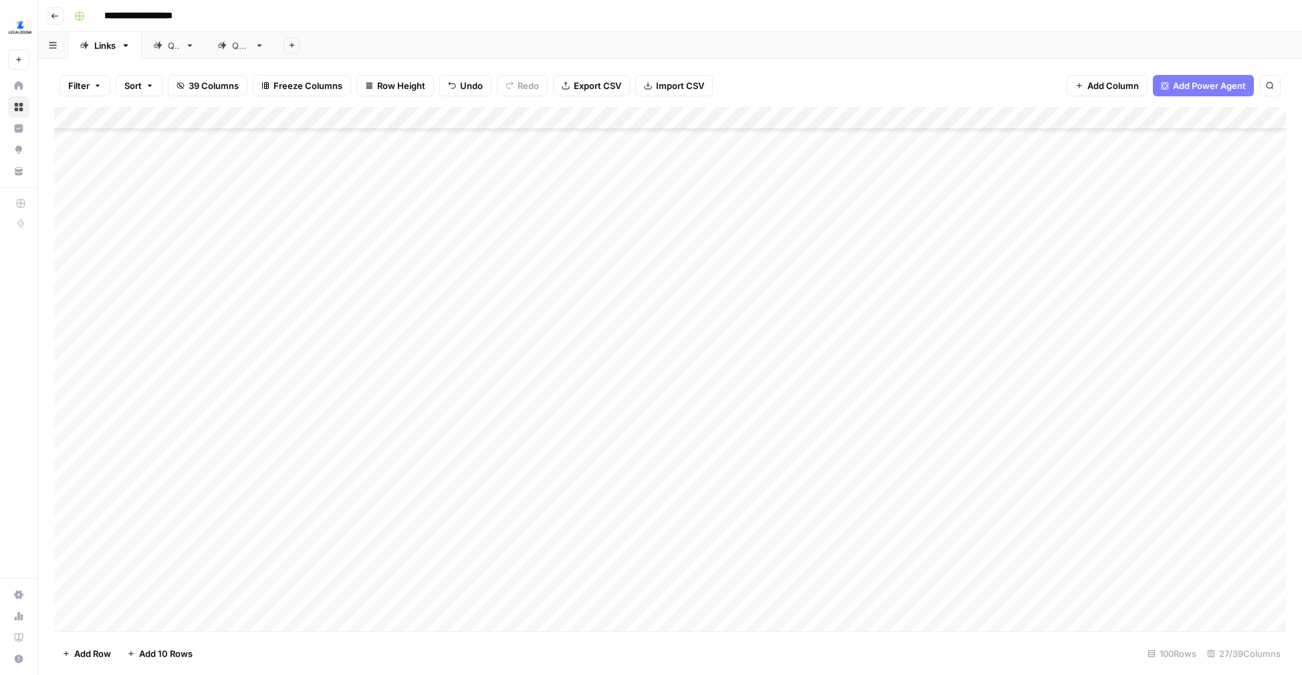
scroll to position [1791, 1]
click at [976, 434] on div "Add Column" at bounding box center [670, 369] width 1232 height 524
click at [977, 470] on div "Add Column" at bounding box center [670, 369] width 1232 height 524
click at [978, 512] on div "Add Column" at bounding box center [670, 369] width 1232 height 524
click at [977, 539] on div "Add Column" at bounding box center [670, 369] width 1232 height 524
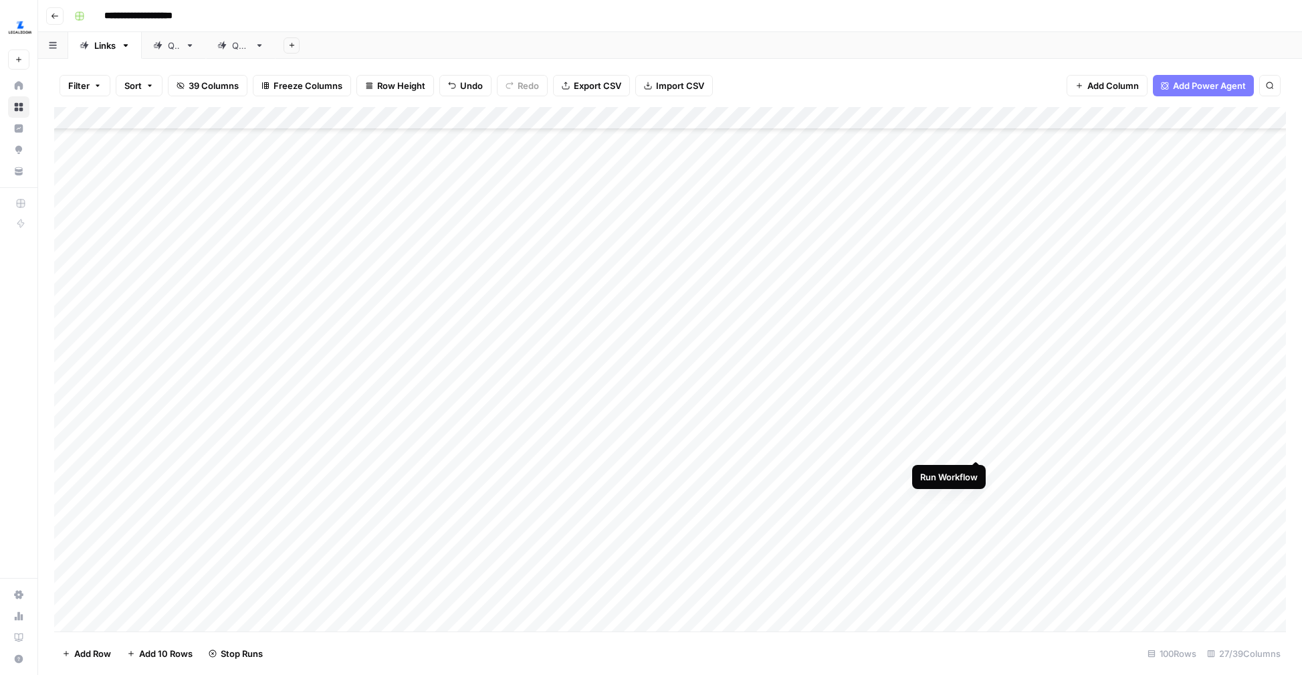
click at [978, 436] on div "Add Column" at bounding box center [670, 369] width 1232 height 524
click at [976, 502] on div "Add Column" at bounding box center [670, 369] width 1232 height 524
click at [844, 368] on div "Add Column" at bounding box center [670, 369] width 1232 height 524
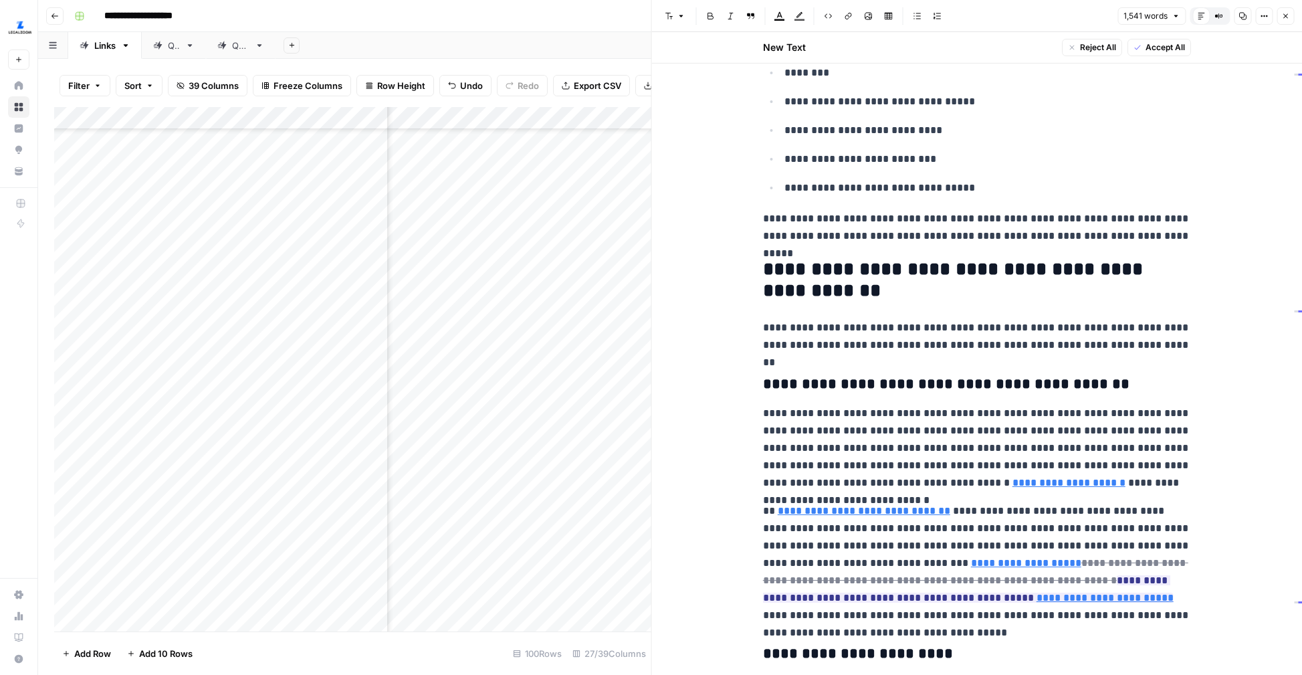
scroll to position [1061, 0]
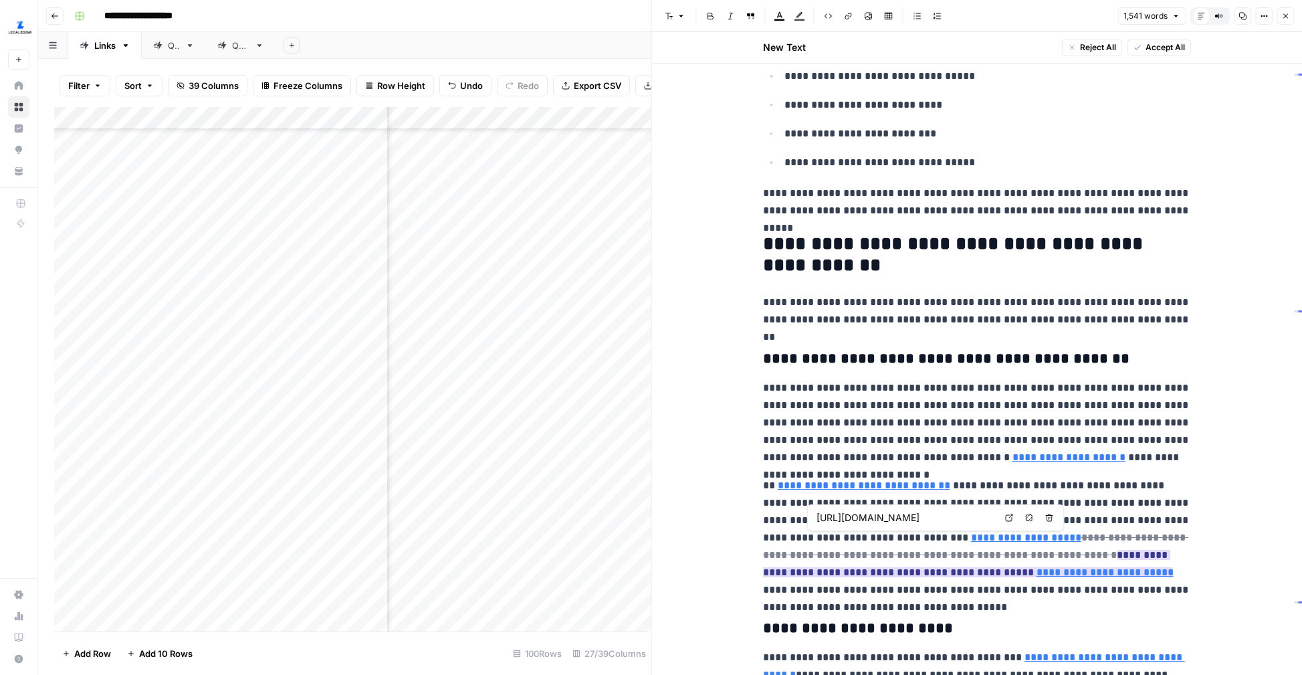
type input "[URL][DOMAIN_NAME][US_STATE]"
click at [956, 554] on icon at bounding box center [957, 552] width 8 height 8
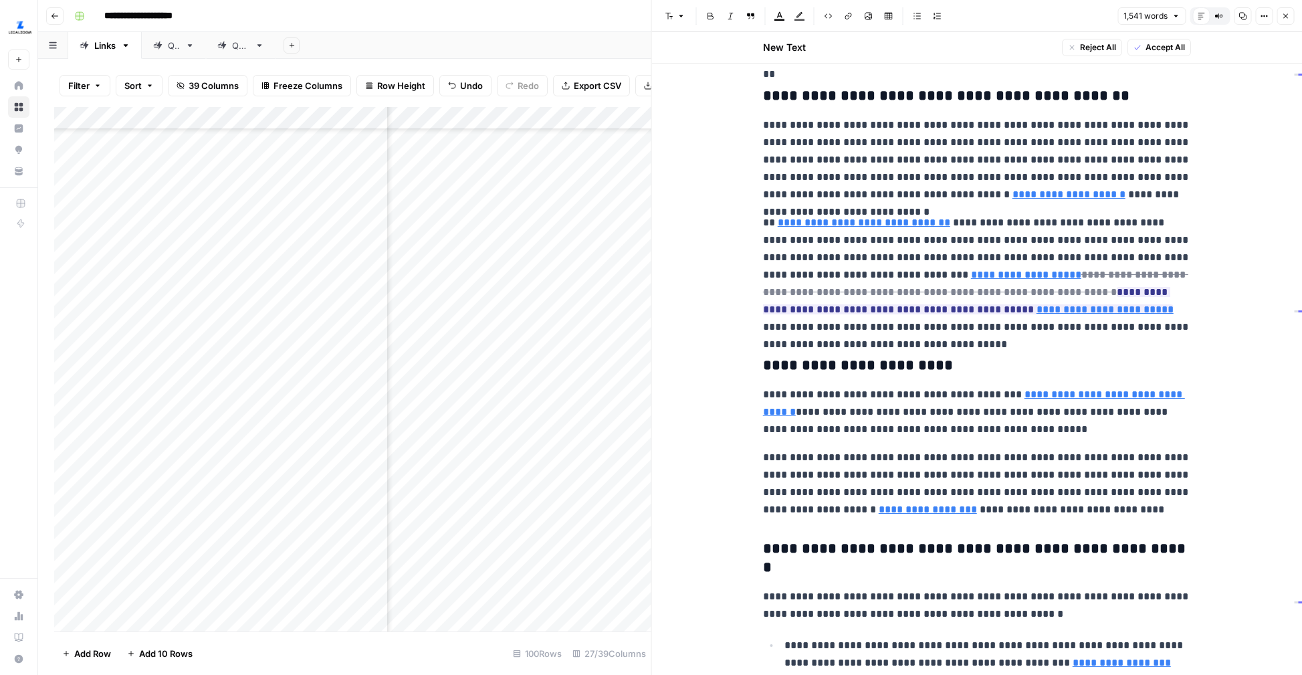
scroll to position [1323, 0]
type input "[URL][DOMAIN_NAME][US_STATE]"
click at [954, 290] on icon at bounding box center [957, 290] width 7 height 7
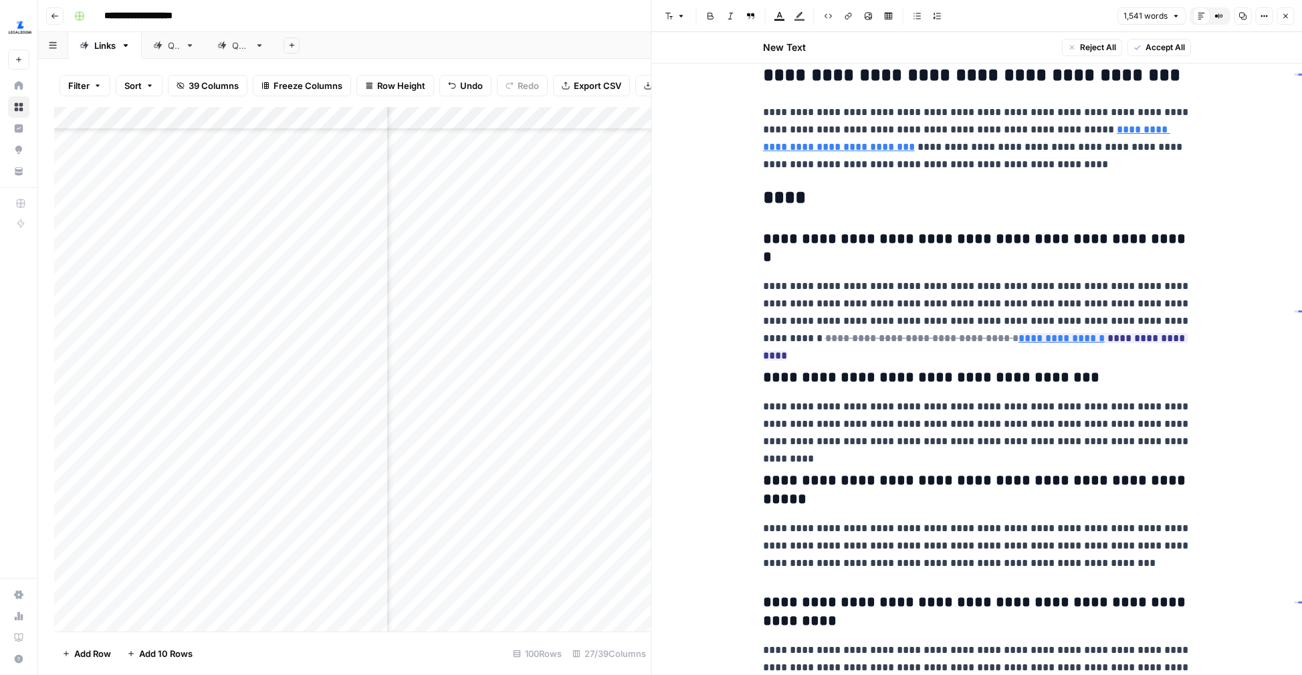
scroll to position [2946, 0]
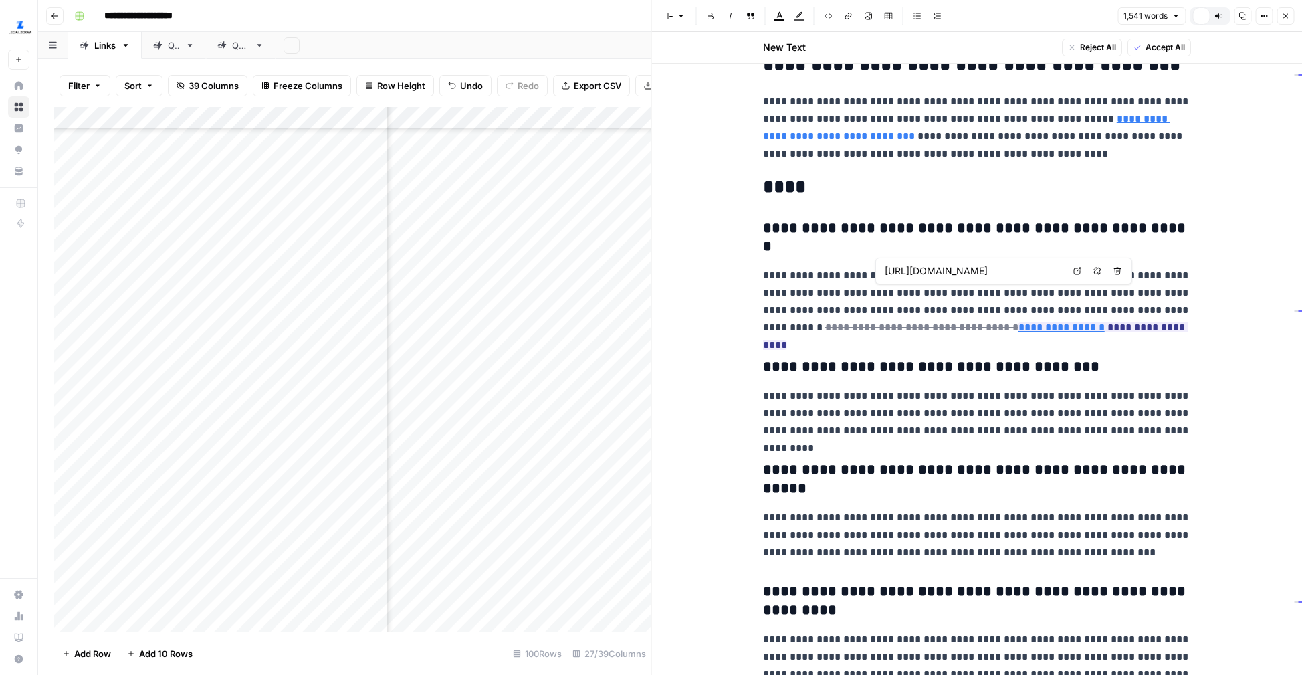
click at [1077, 272] on icon at bounding box center [1077, 271] width 8 height 8
click at [1285, 23] on button "Close" at bounding box center [1285, 15] width 17 height 17
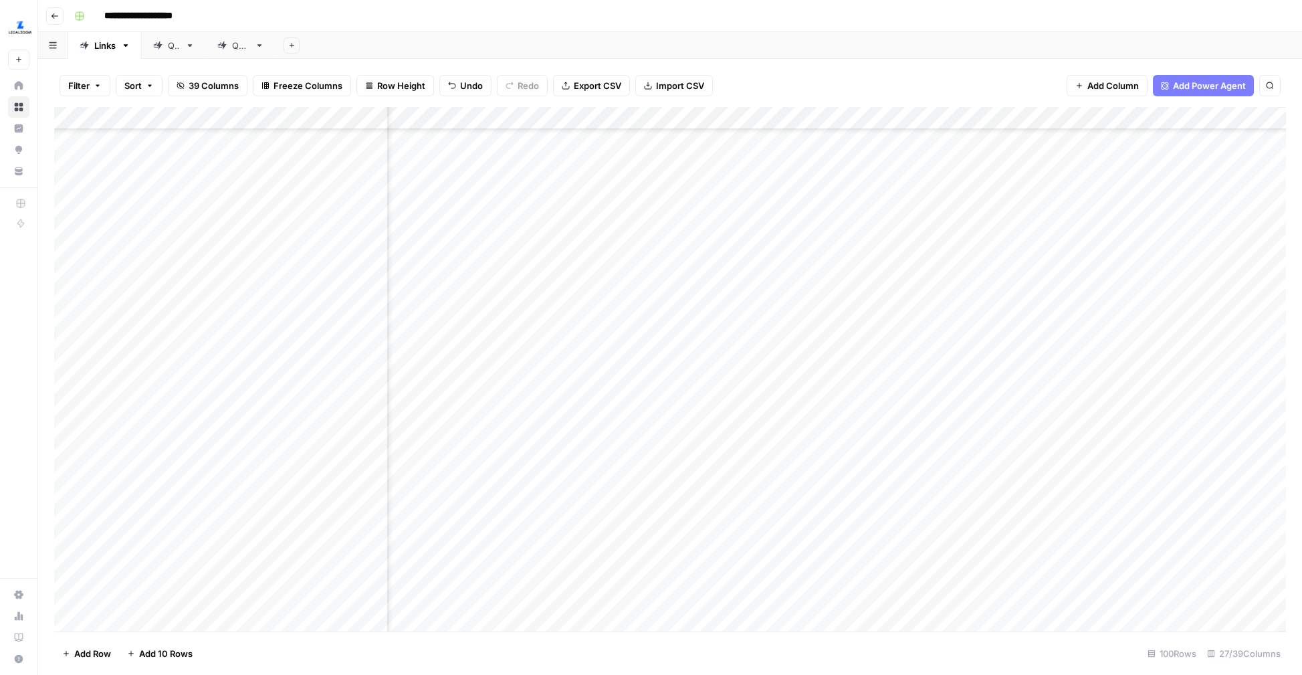
scroll to position [804, 2443]
click at [978, 125] on div "Add Column" at bounding box center [670, 369] width 1232 height 524
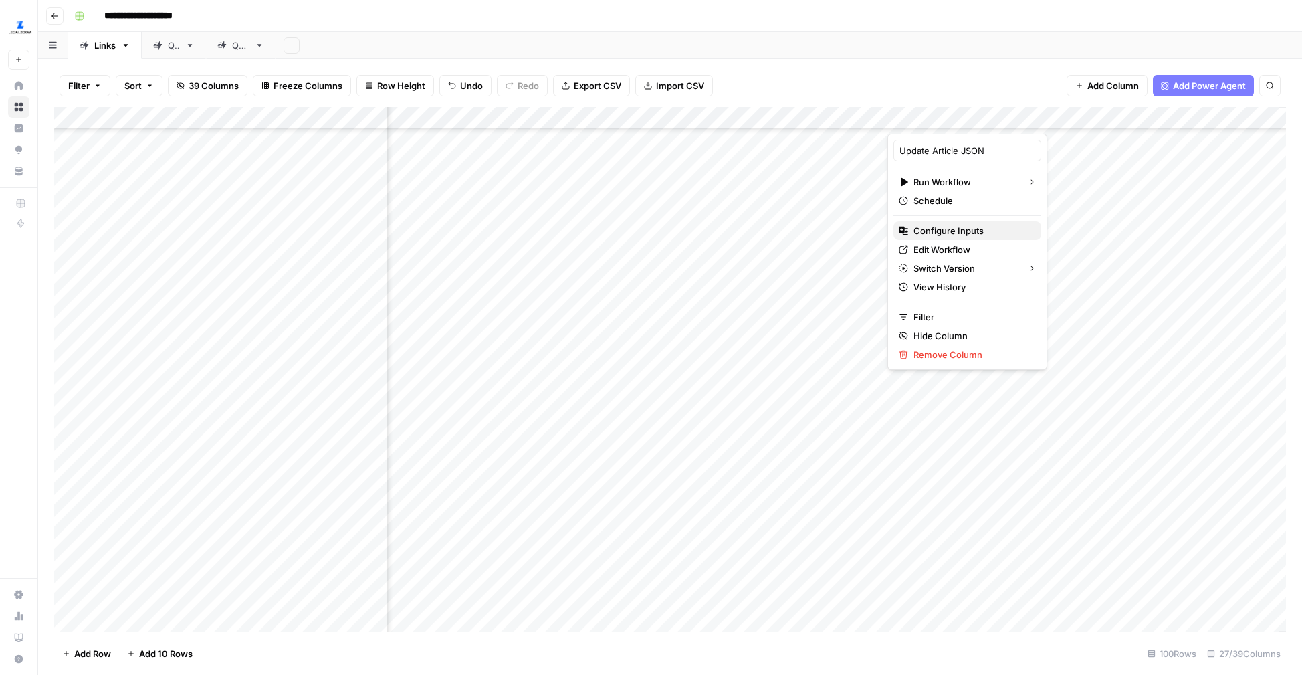
click at [953, 225] on span "Configure Inputs" at bounding box center [971, 230] width 117 height 13
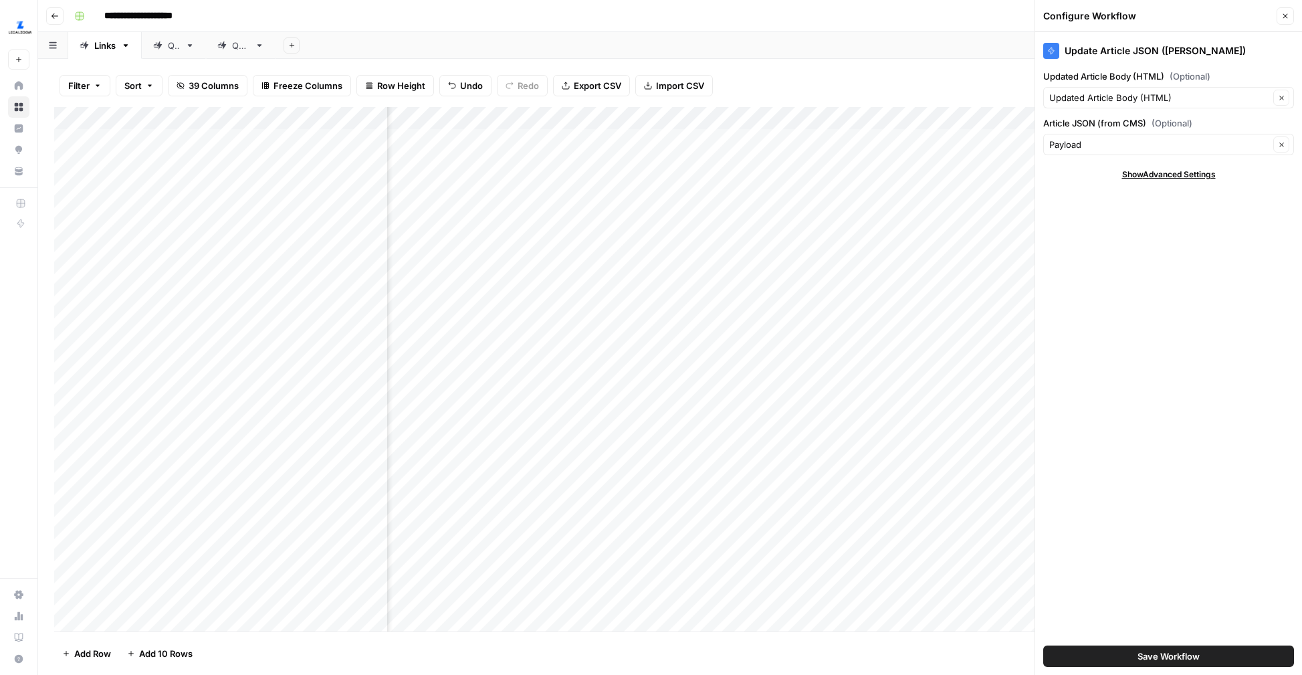
scroll to position [0, 2703]
click at [1284, 17] on icon "button" at bounding box center [1285, 16] width 5 height 5
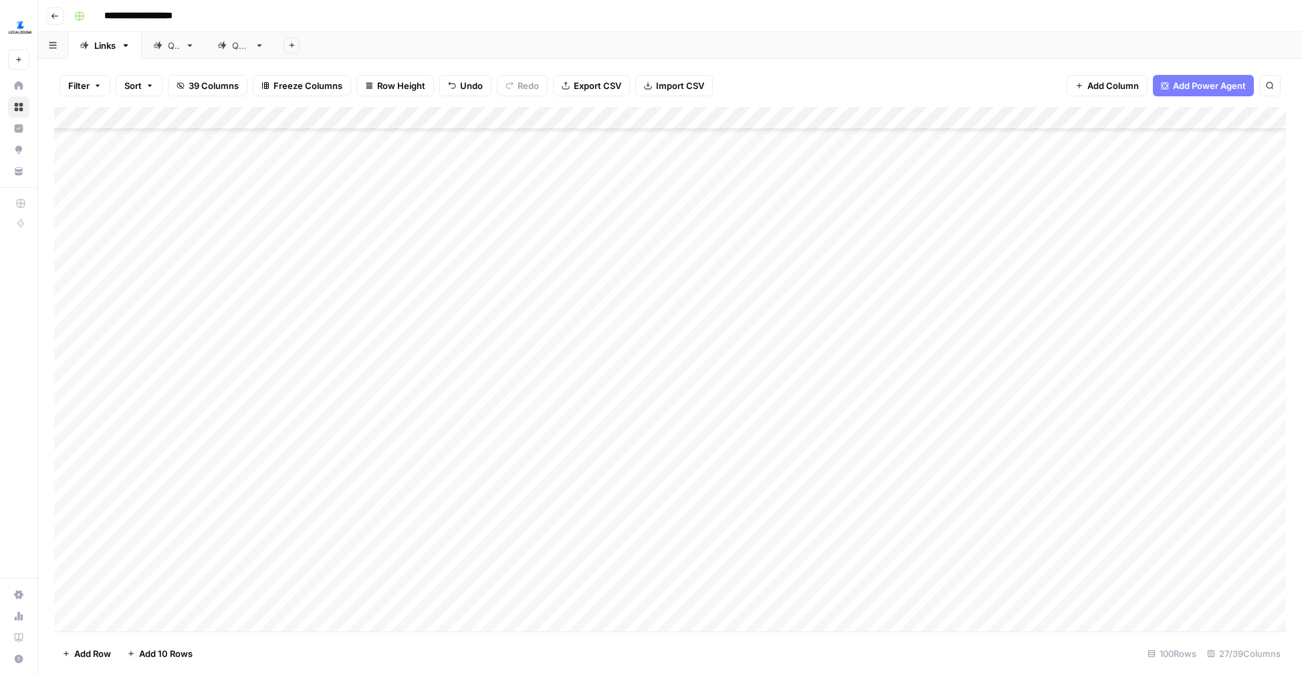
scroll to position [1940, 0]
click at [489, 425] on div "Add Column" at bounding box center [670, 369] width 1232 height 524
click at [479, 459] on div "Add Column" at bounding box center [670, 369] width 1232 height 524
click at [479, 494] on div "Add Column" at bounding box center [670, 369] width 1232 height 524
click at [555, 492] on div "Add Column" at bounding box center [670, 369] width 1232 height 524
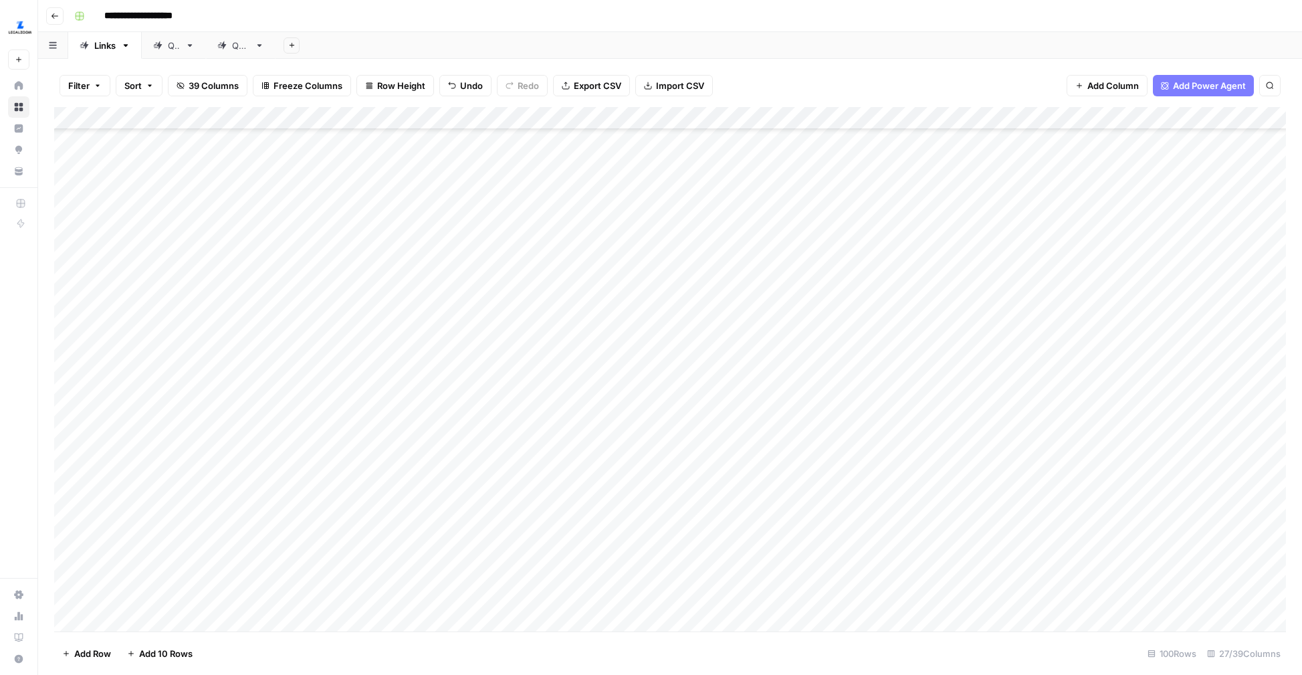
scroll to position [0, 0]
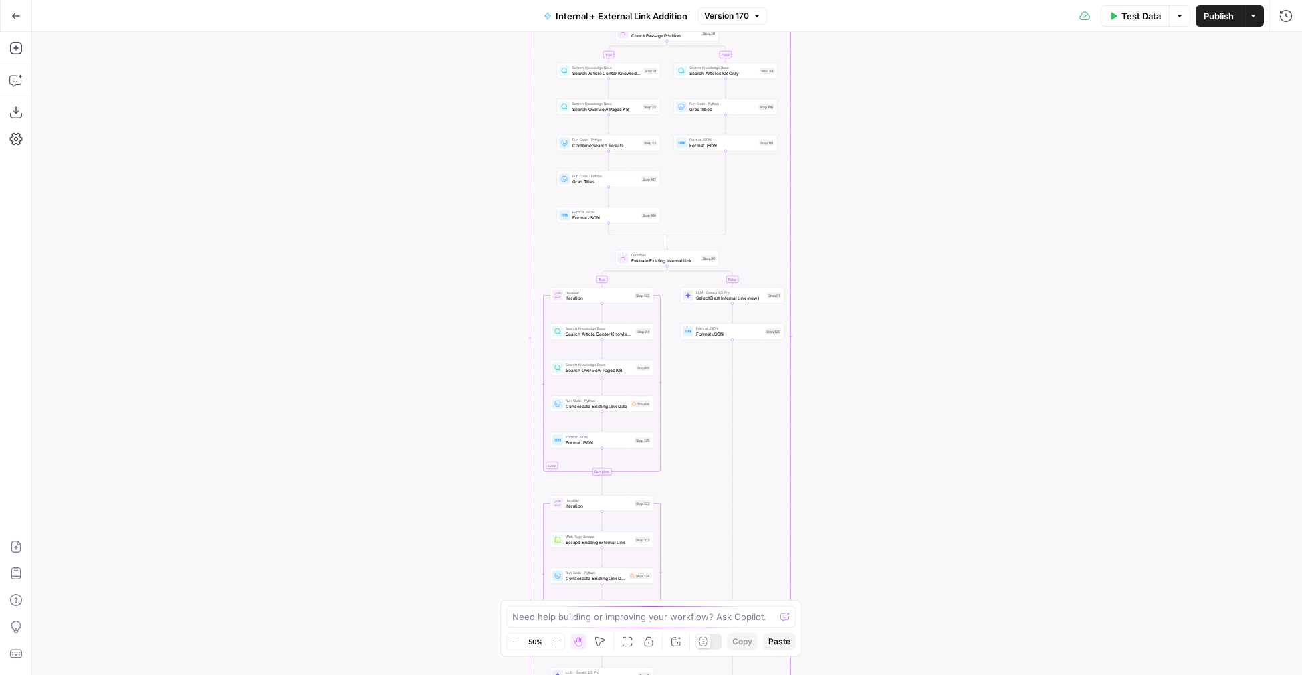
drag, startPoint x: 915, startPoint y: 607, endPoint x: 807, endPoint y: 162, distance: 458.2
click at [807, 162] on div "true false true false Workflow Input Settings Inputs Run Code · Python Grab all…" at bounding box center [667, 353] width 1270 height 643
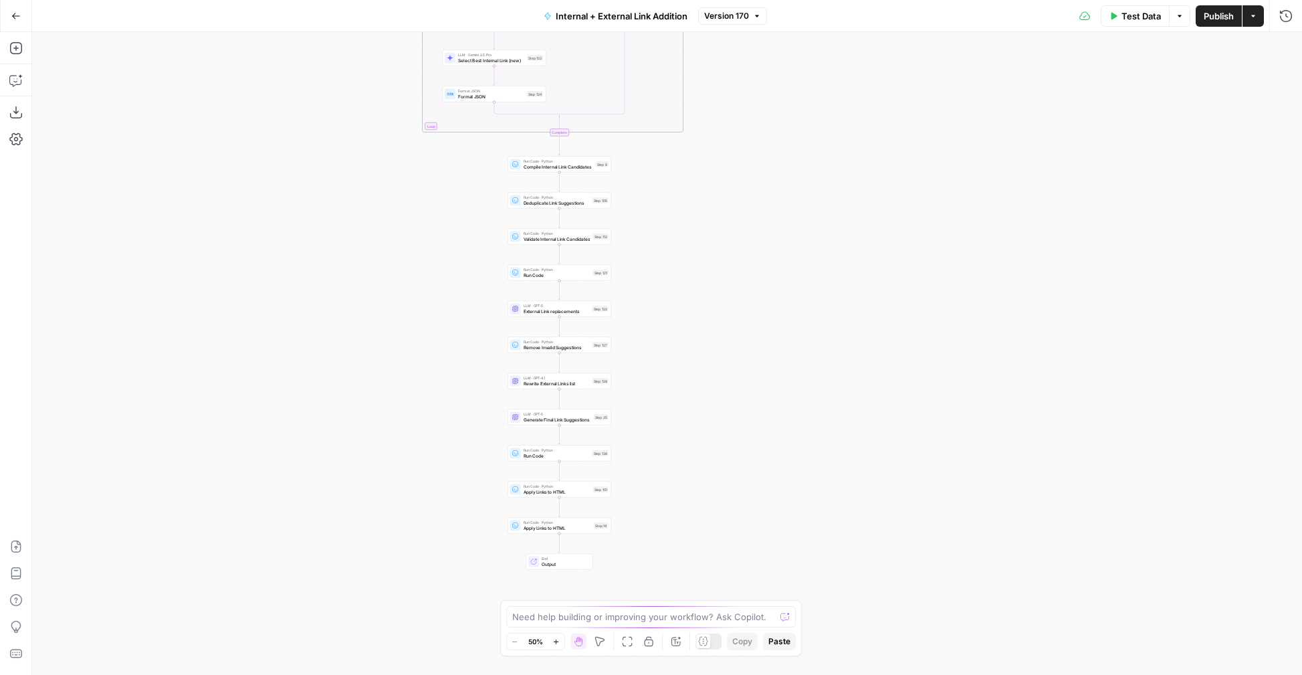
drag, startPoint x: 858, startPoint y: 465, endPoint x: 858, endPoint y: 207, distance: 258.8
click at [858, 207] on div "true false true false Workflow Input Settings Inputs Run Code · Python Grab all…" at bounding box center [667, 353] width 1270 height 643
click at [556, 638] on icon "button" at bounding box center [555, 641] width 7 height 7
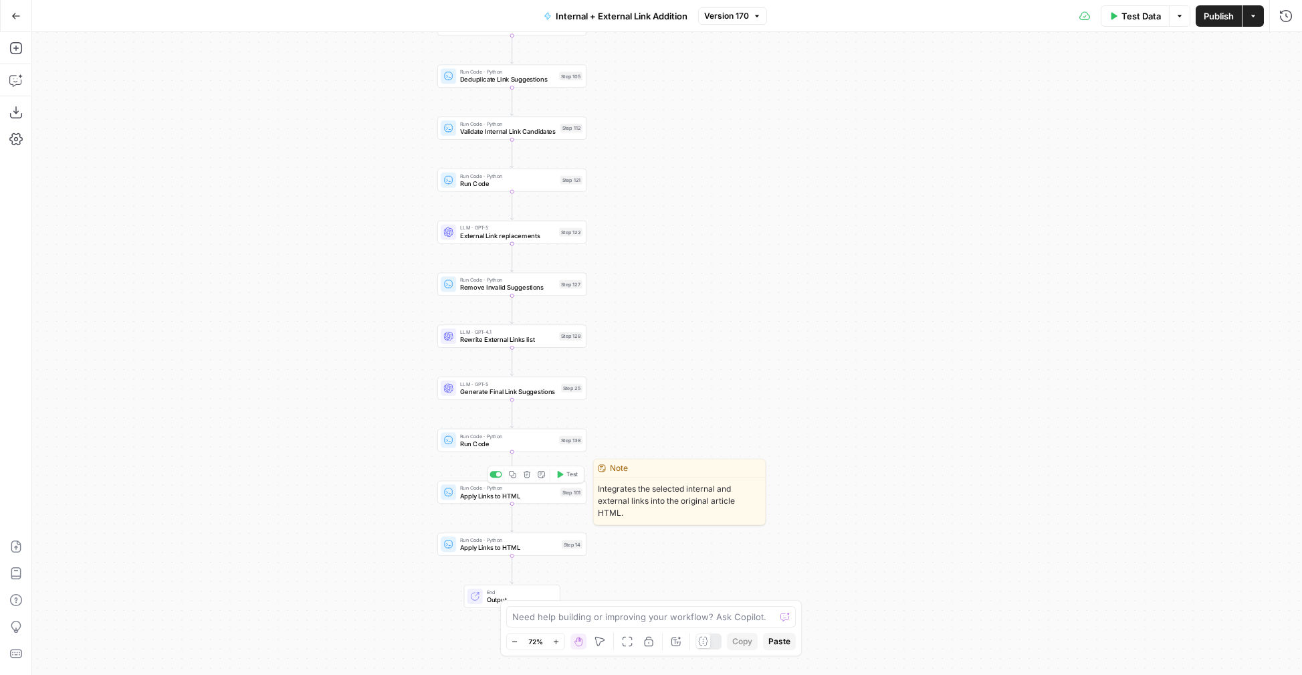
click at [478, 449] on div "Run Code · Python Run Code Step 138" at bounding box center [511, 440] width 149 height 23
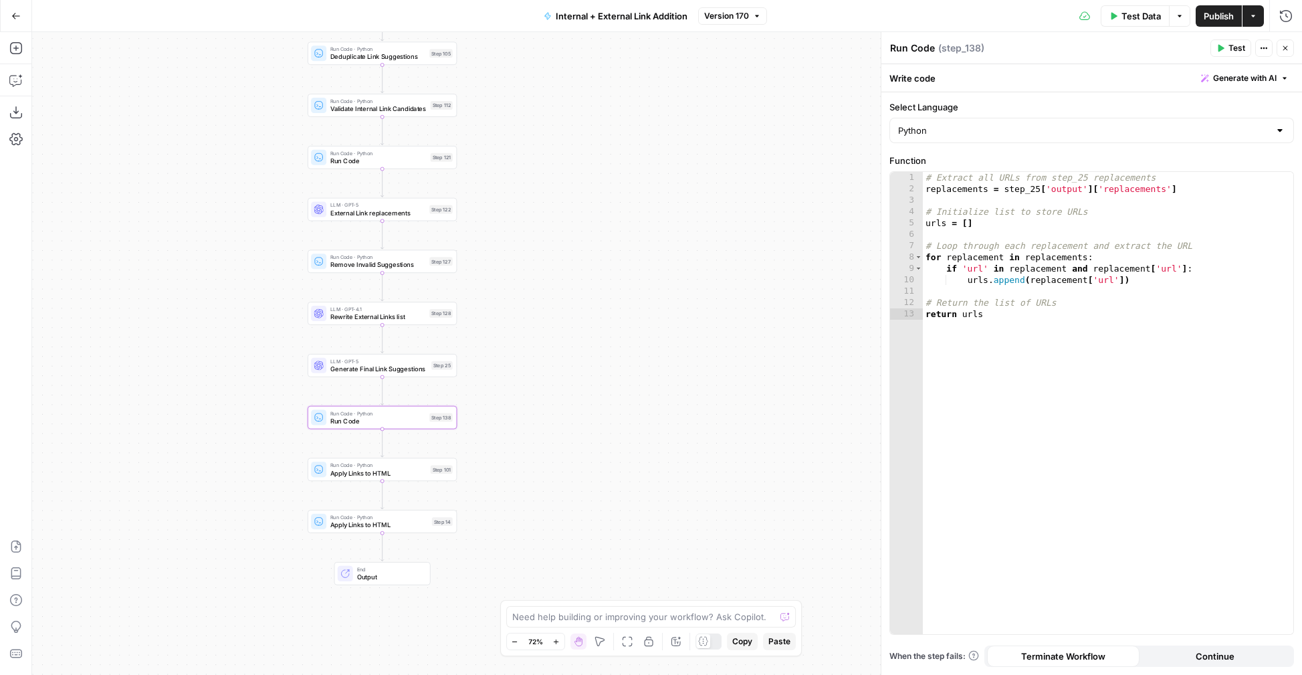
drag, startPoint x: 384, startPoint y: 440, endPoint x: 254, endPoint y: 417, distance: 131.7
click at [254, 417] on div "true false true false Workflow Input Settings Inputs Run Code · Python Grab all…" at bounding box center [667, 353] width 1270 height 643
click at [352, 372] on span "Generate Final Link Suggestions" at bounding box center [378, 368] width 97 height 9
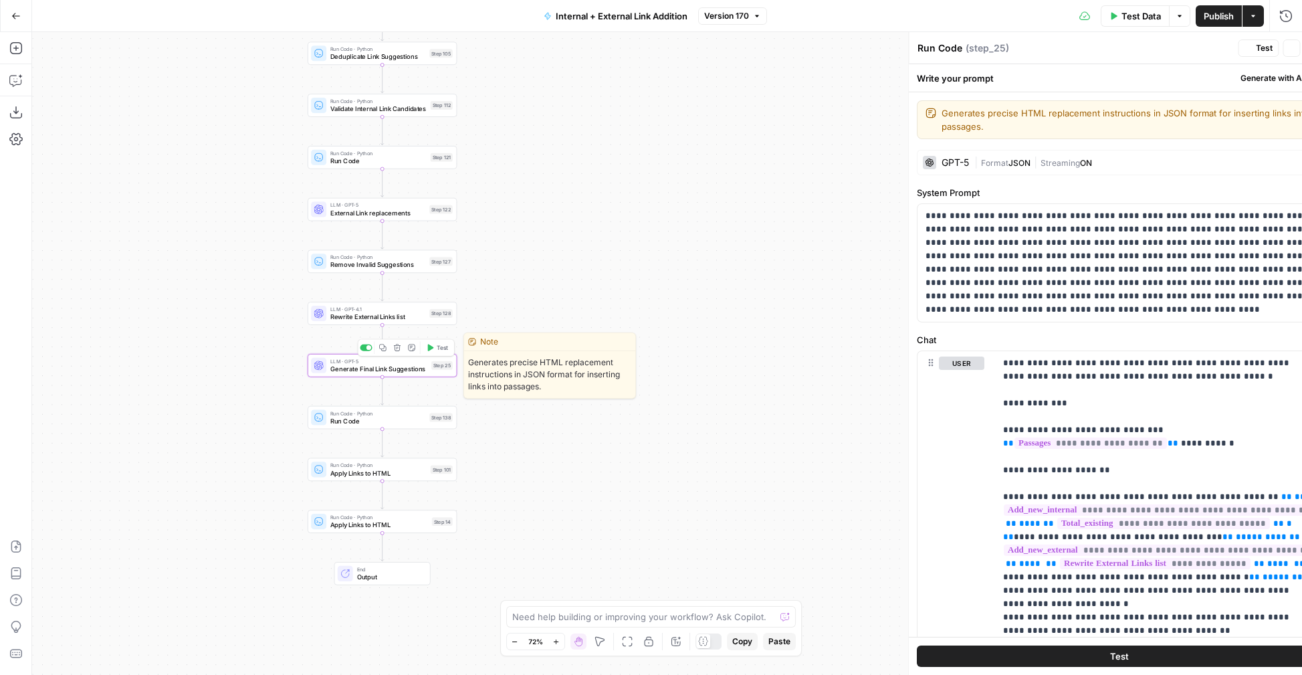
type textarea "Generate Final Link Suggestions"
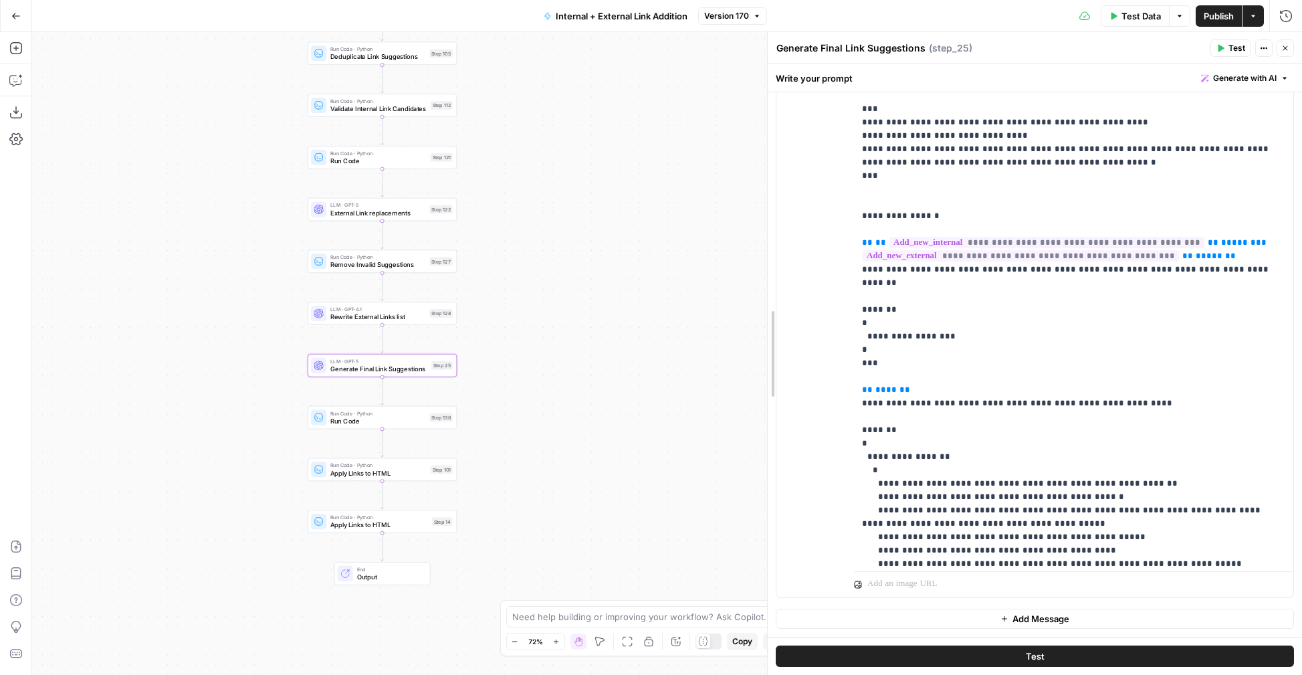
scroll to position [290, 0]
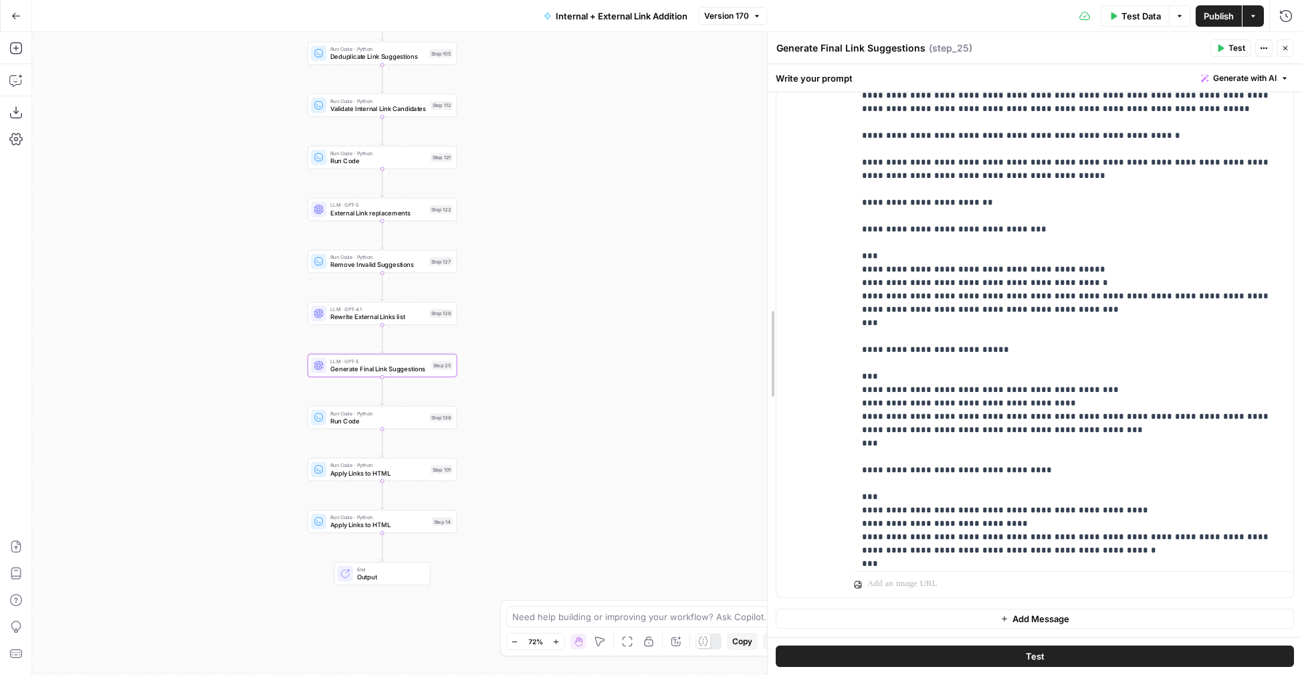
drag, startPoint x: 885, startPoint y: 309, endPoint x: 677, endPoint y: 311, distance: 208.0
click at [677, 311] on body "LegalZoom New Home Browse Insights Opportunities Your Data Recent Grids Well Ac…" at bounding box center [651, 337] width 1302 height 675
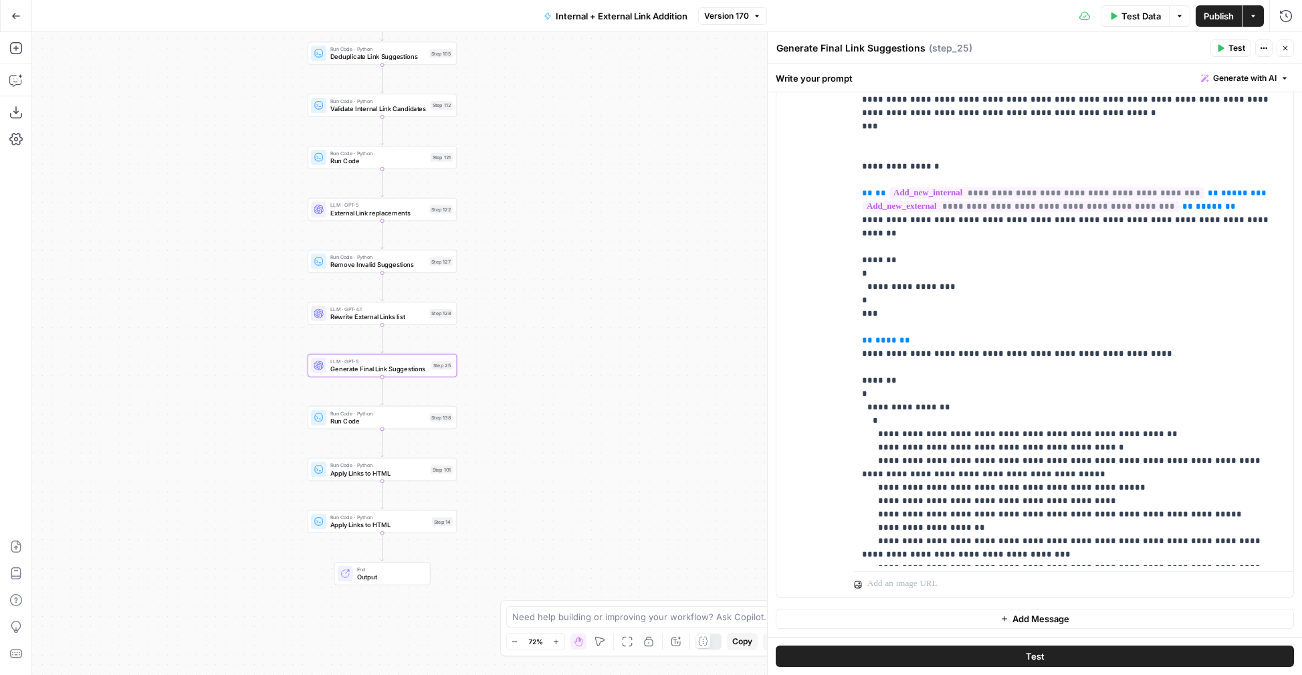
scroll to position [3662, 0]
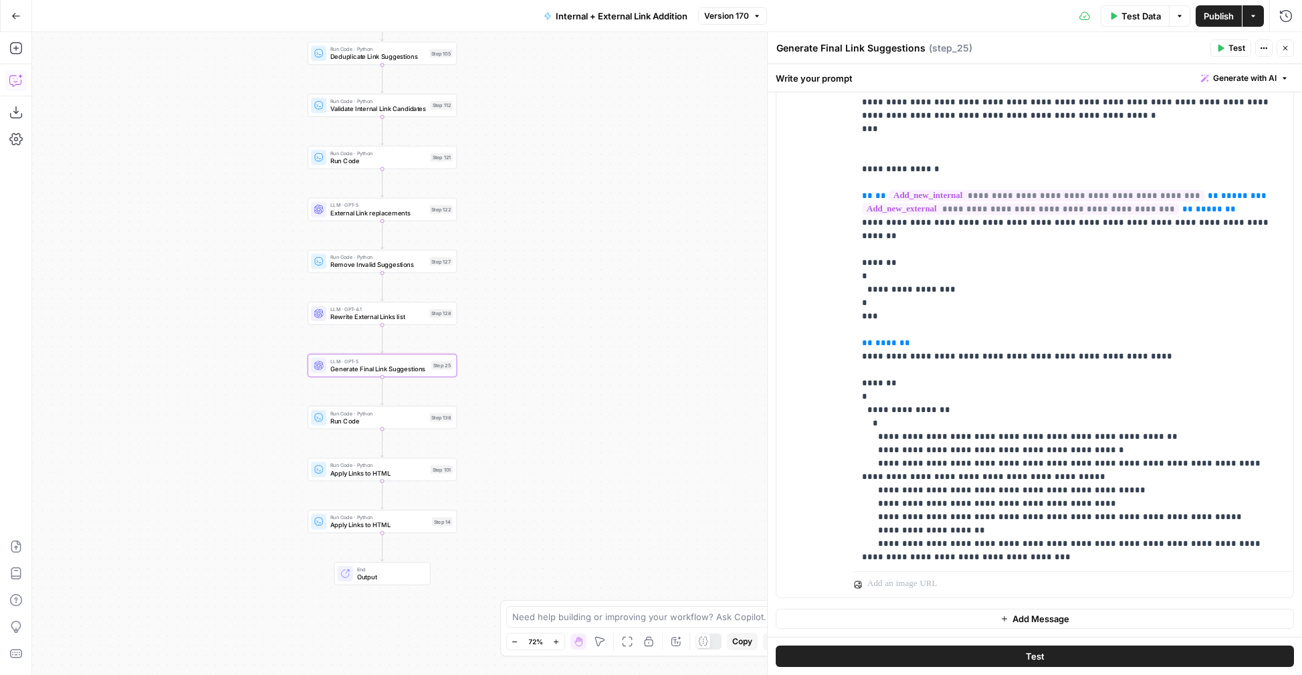
click at [18, 74] on icon "button" at bounding box center [15, 80] width 13 height 13
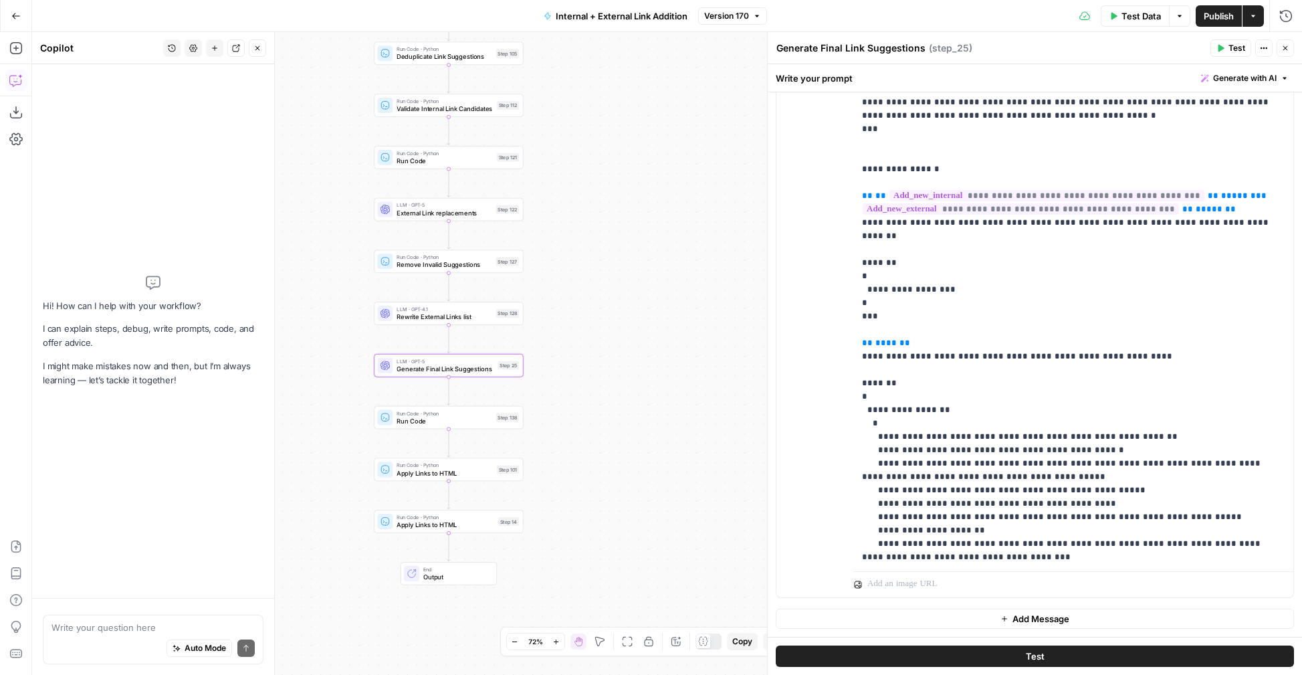
click at [150, 630] on textarea at bounding box center [152, 627] width 203 height 13
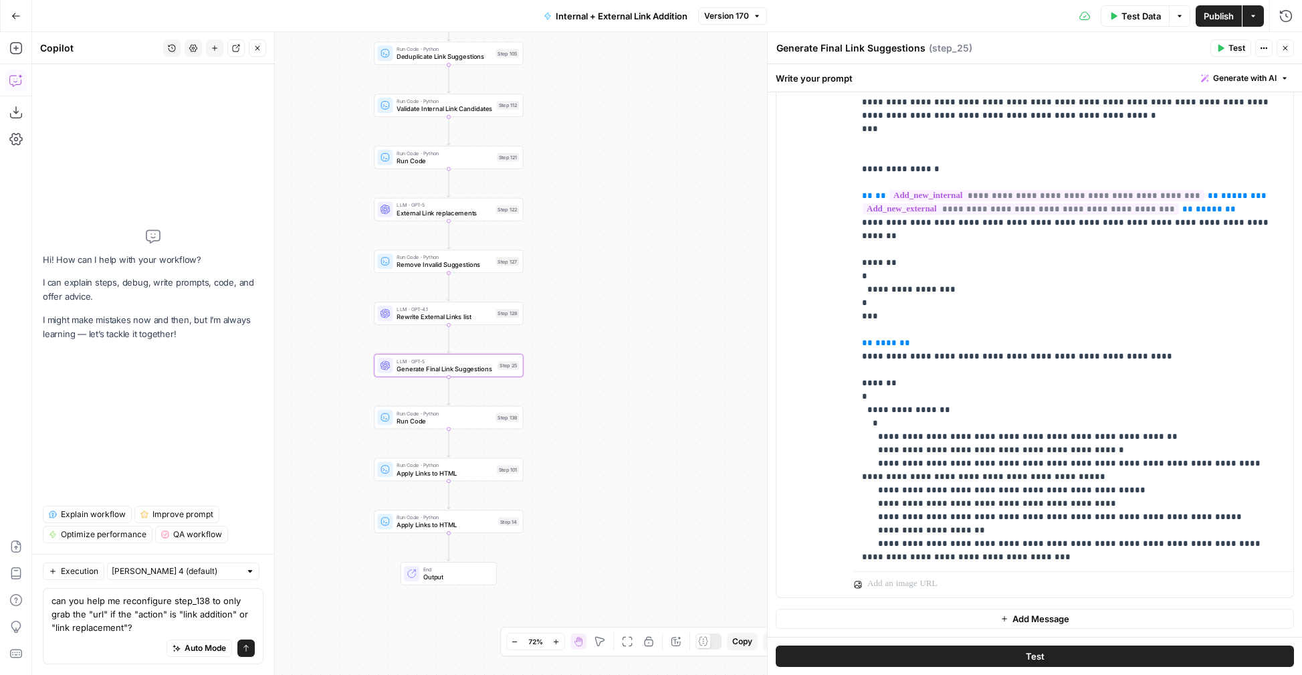
type textarea "can you help me reconfigure step_138 to only grab the "url" if the "action" is …"
click at [261, 51] on button "Close" at bounding box center [257, 47] width 17 height 17
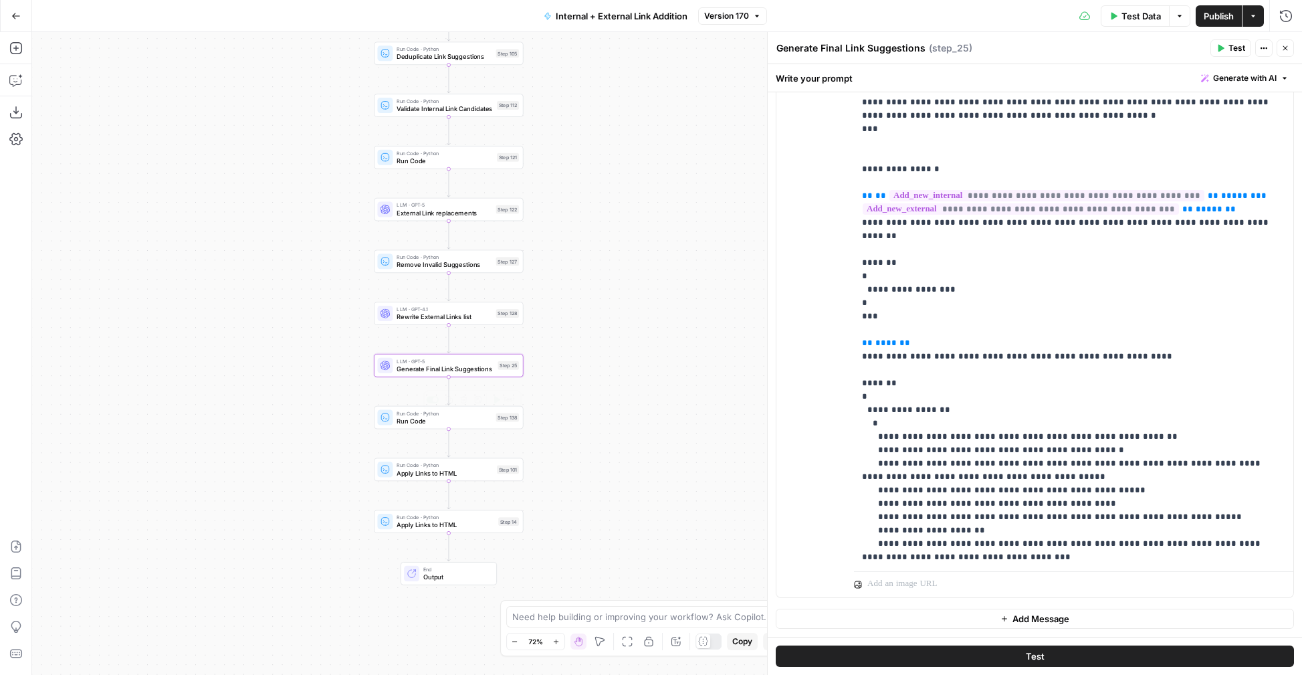
click at [415, 421] on span "Run Code" at bounding box center [445, 420] width 96 height 9
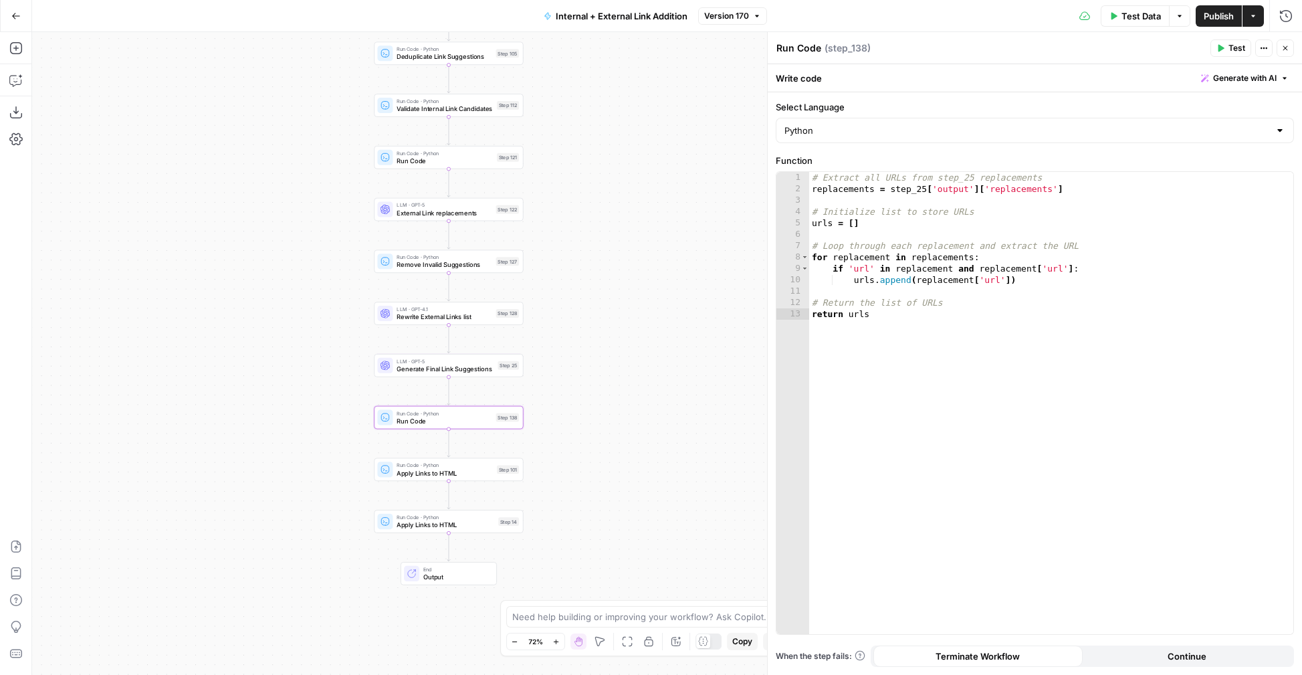
click at [803, 47] on textarea "Run Code" at bounding box center [798, 47] width 45 height 13
type textarea "Grab Added URLs"
click at [1216, 22] on span "Publish" at bounding box center [1219, 15] width 30 height 13
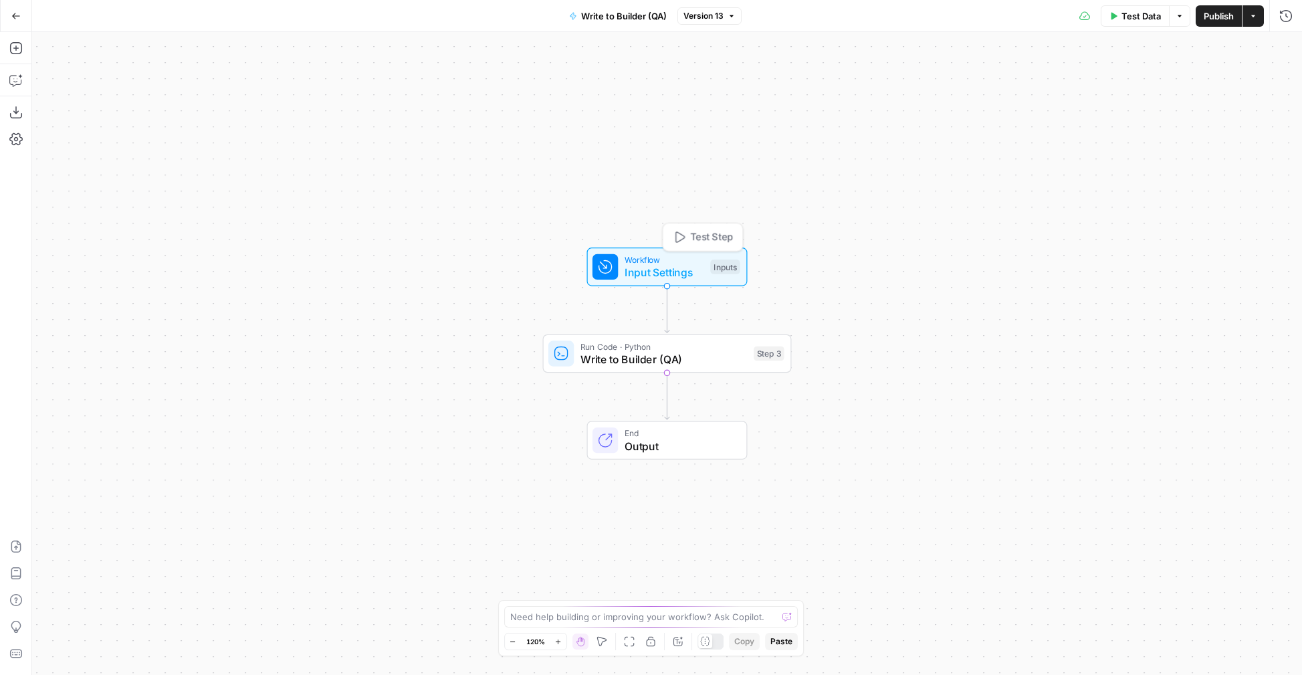
click at [645, 259] on span "Workflow" at bounding box center [665, 259] width 80 height 13
drag, startPoint x: 472, startPoint y: 261, endPoint x: 344, endPoint y: 249, distance: 128.4
click at [345, 251] on div "Workflow Input Settings Inputs Test Step Run Code · Python Write to Builder (QA…" at bounding box center [667, 353] width 1270 height 643
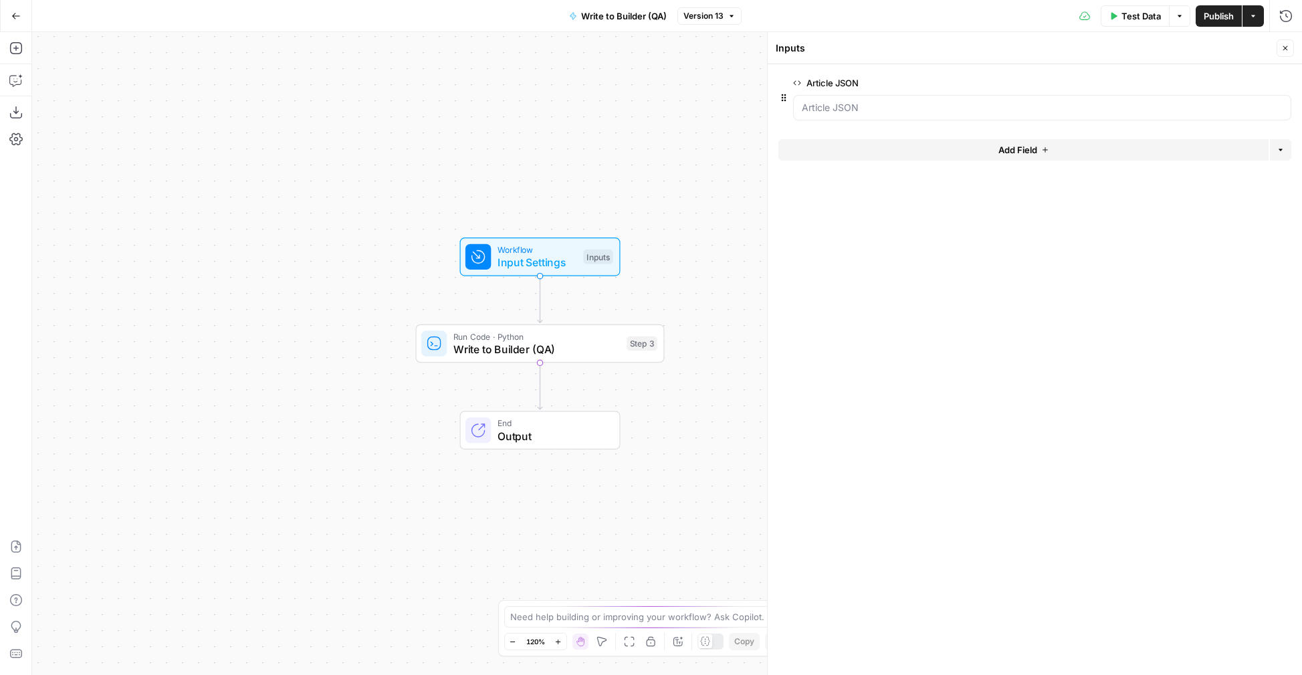
click at [1281, 47] on icon "button" at bounding box center [1285, 48] width 8 height 8
click at [1141, 14] on span "Test Data" at bounding box center [1140, 15] width 39 height 13
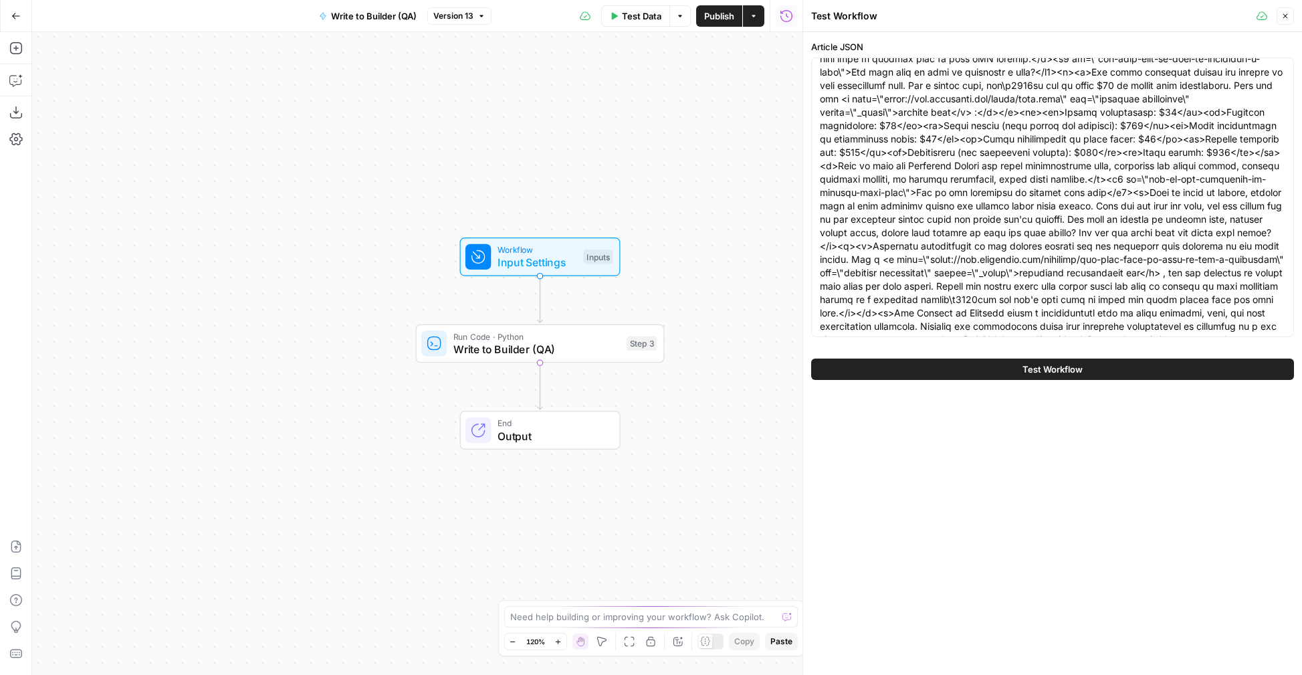
scroll to position [2768, 0]
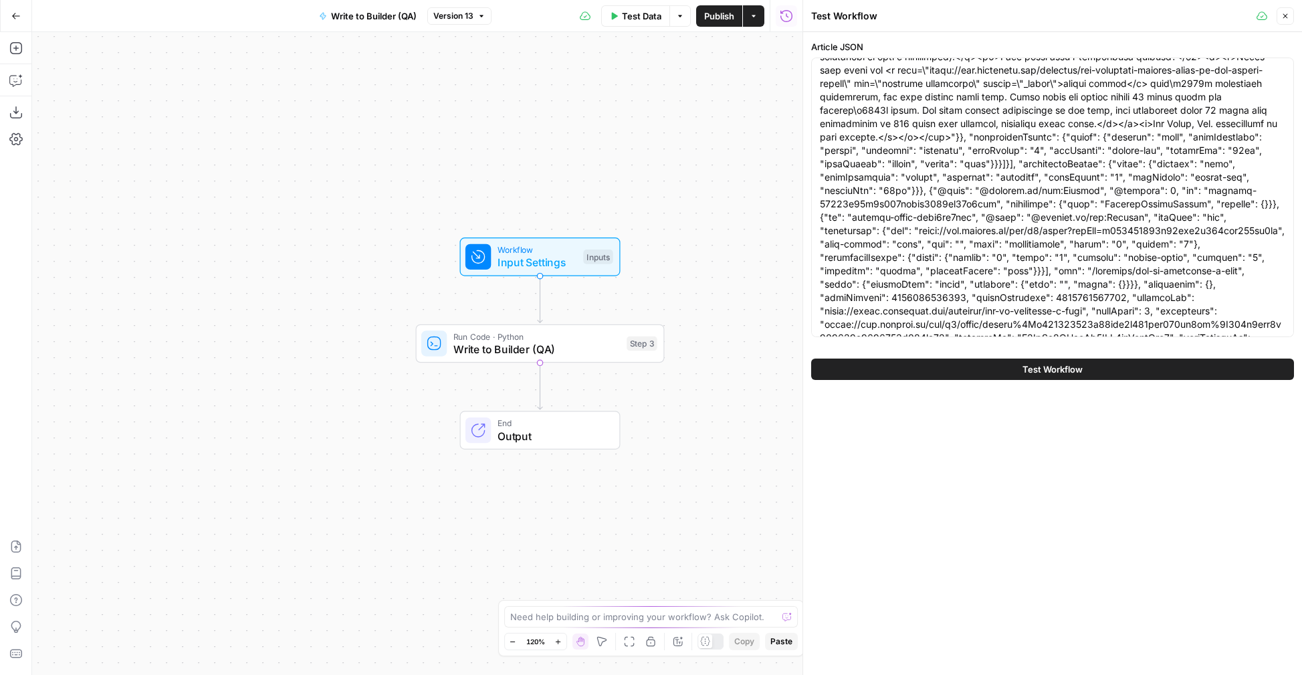
click at [1291, 18] on button "Close" at bounding box center [1285, 15] width 17 height 17
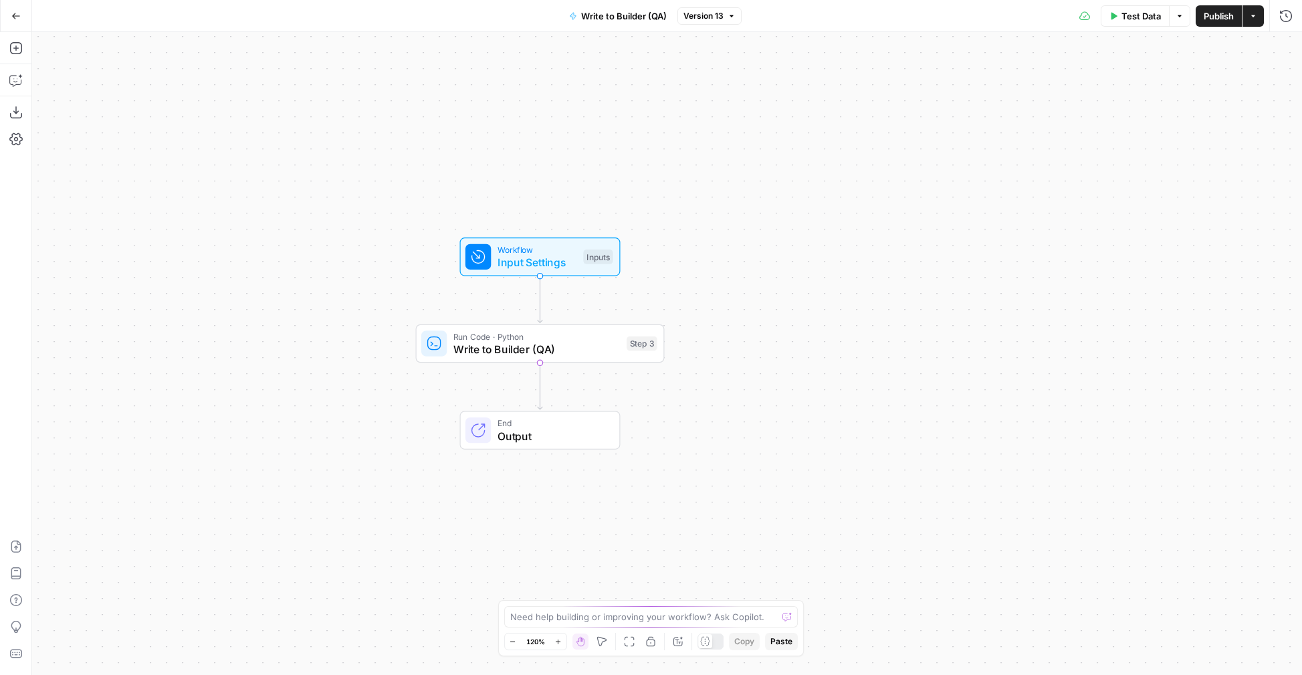
click at [618, 357] on div "Run Code · Python Write to Builder (QA) Step 3 Copy step Delete step Add Note T…" at bounding box center [540, 343] width 249 height 39
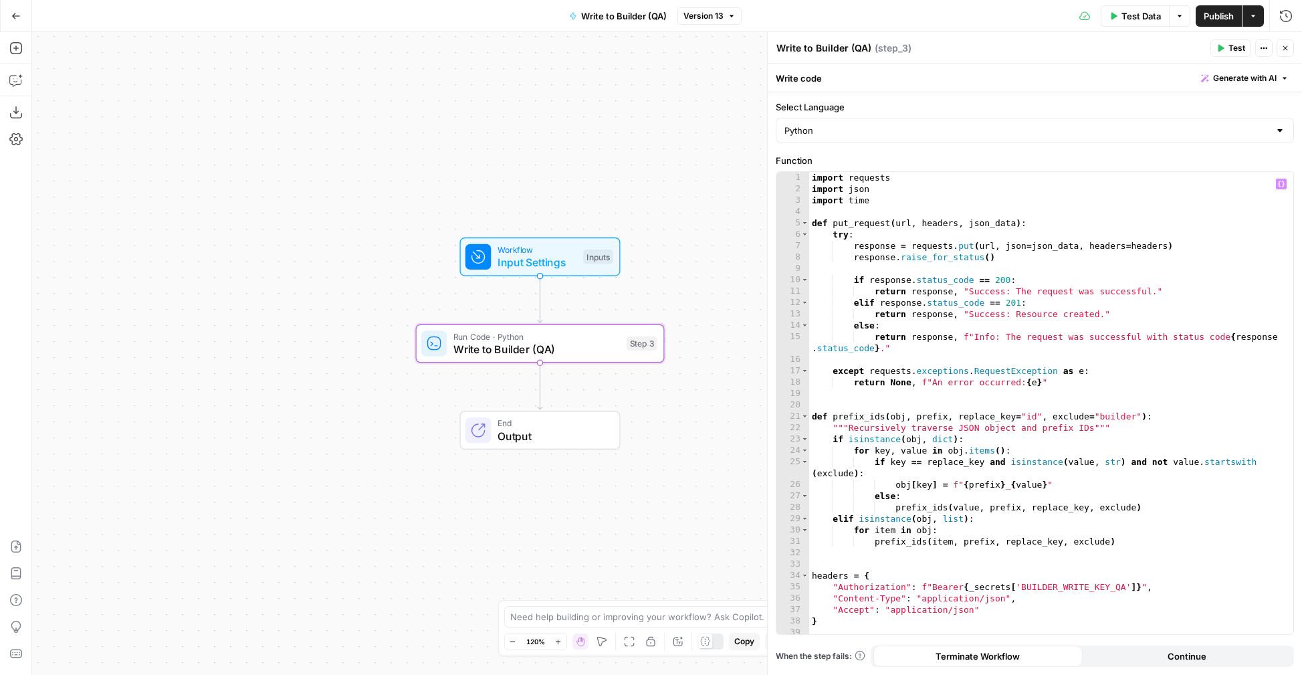
scroll to position [0, 0]
